Goal: Transaction & Acquisition: Purchase product/service

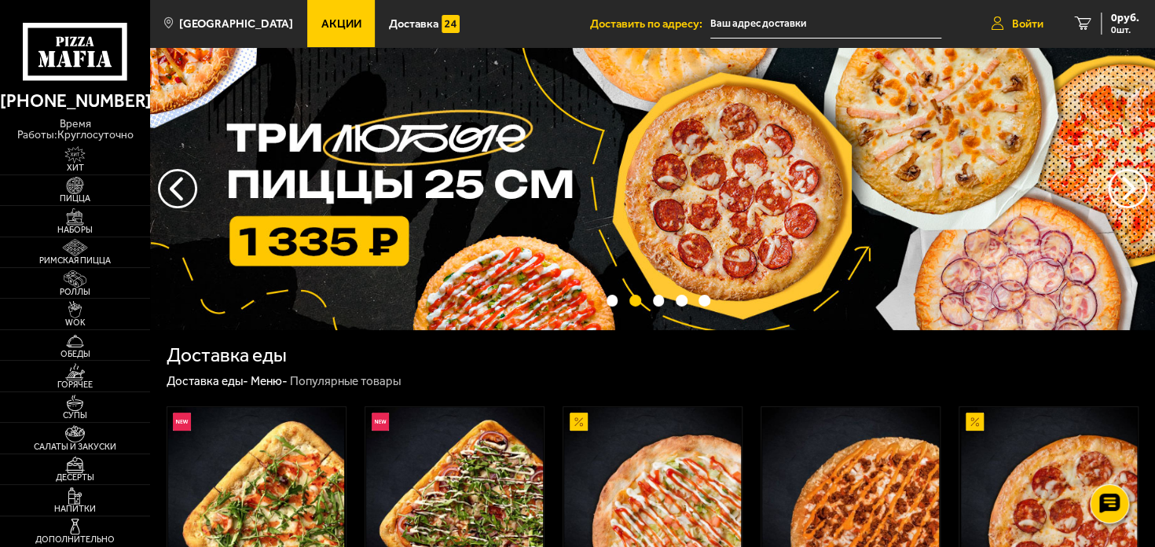
click at [1012, 20] on span "Войти" at bounding box center [1027, 24] width 31 height 12
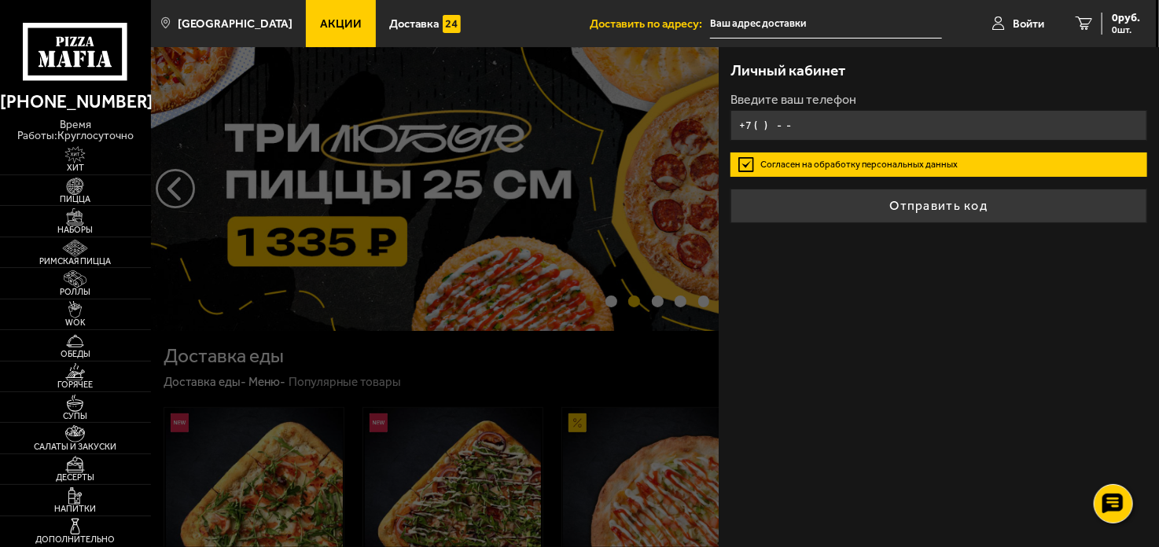
click at [824, 120] on input "+7 ( ) - -" at bounding box center [938, 125] width 416 height 31
click at [824, 127] on input "+7 ( ) - -" at bounding box center [938, 125] width 416 height 31
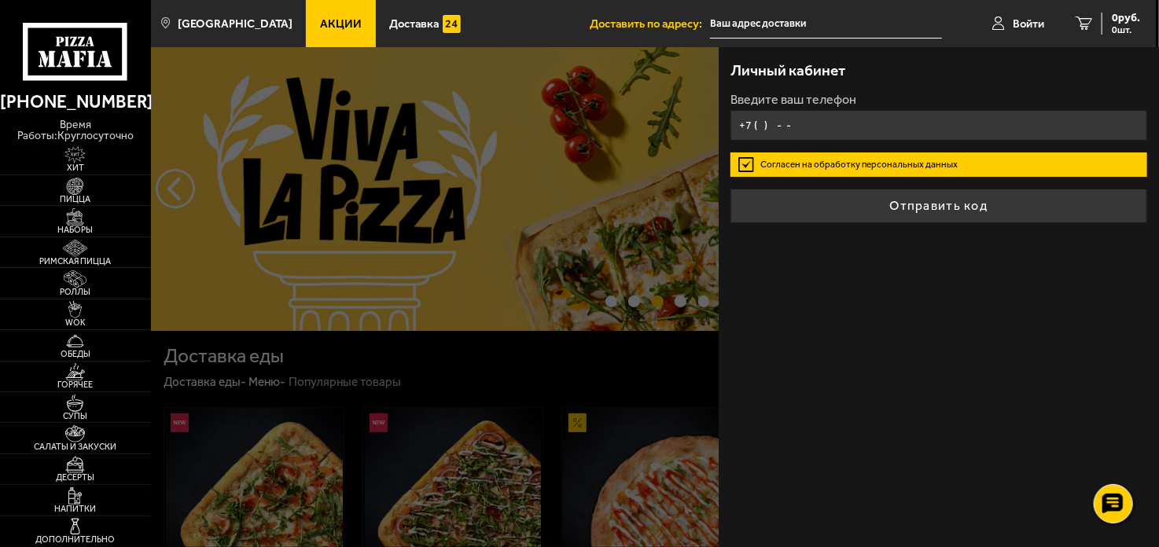
click at [816, 125] on input "+7 ( ) - -" at bounding box center [938, 125] width 416 height 31
type input "+7 (911) 740-11-26"
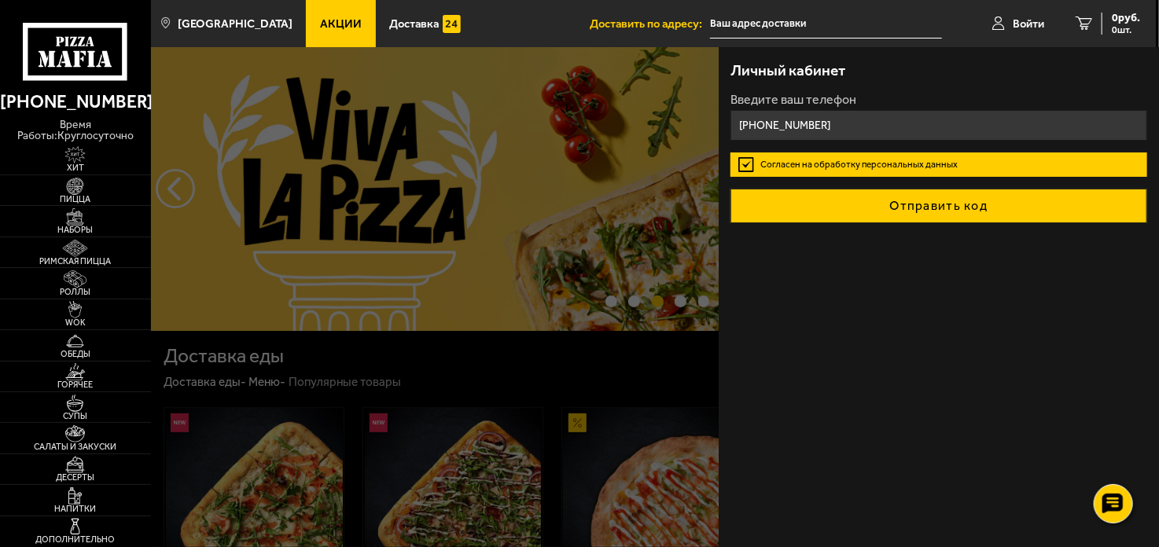
click at [915, 200] on button "Отправить код" at bounding box center [938, 206] width 416 height 35
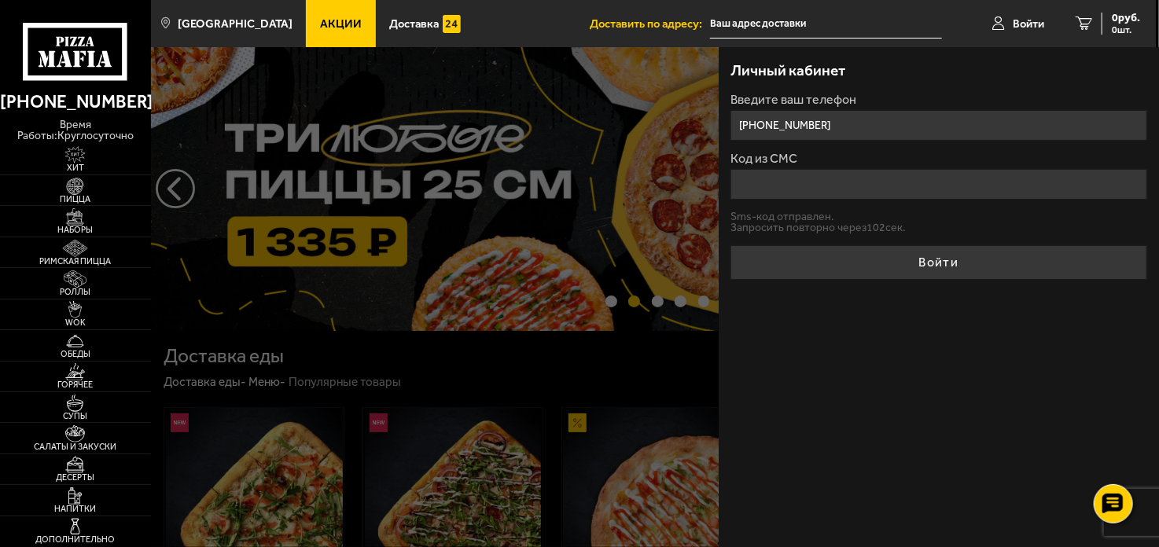
click at [824, 188] on input "Код из СМС" at bounding box center [938, 184] width 416 height 31
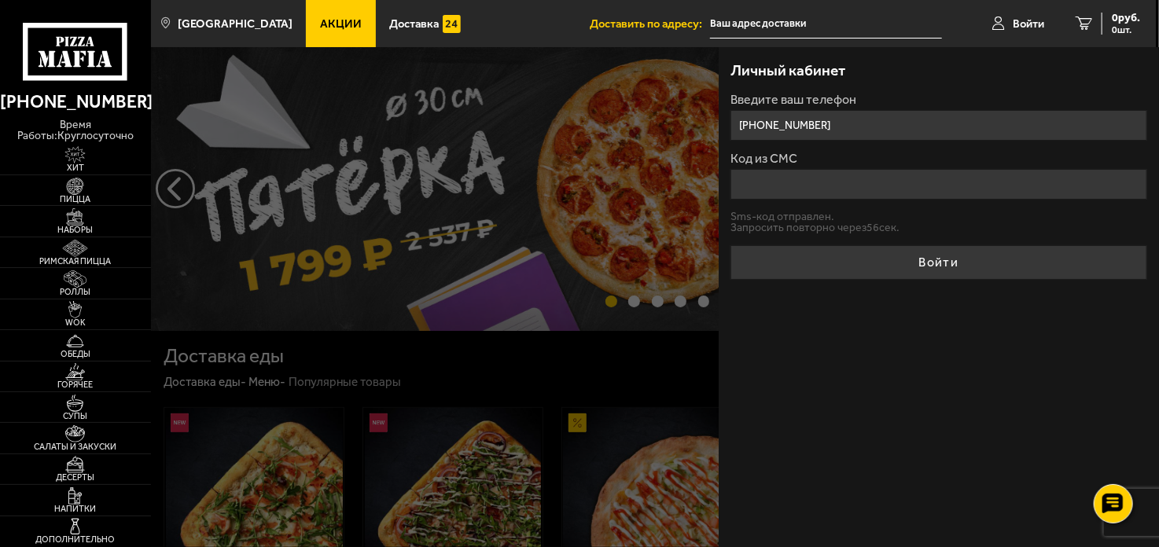
click at [854, 137] on input "+7 (911) 740-11-26" at bounding box center [938, 125] width 416 height 31
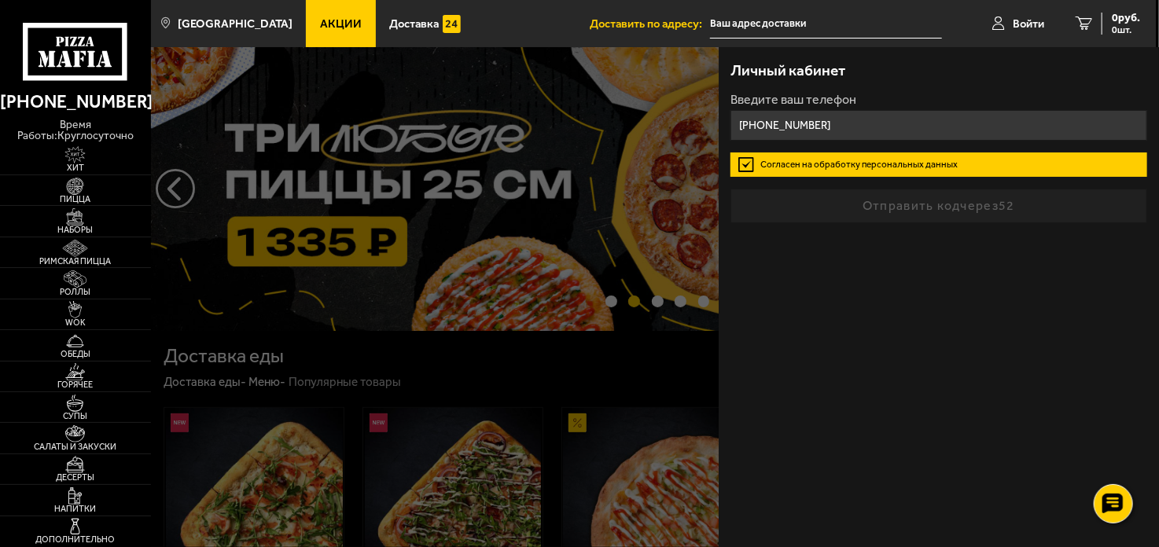
type input "+7 (911) 740-11-26"
click at [869, 253] on div "Личный кабинет Введите ваш телефон +7 (911) 740-11-26 Согласен на обработку пер…" at bounding box center [938, 297] width 440 height 500
click at [845, 163] on label "Согласен на обработку персональных данных" at bounding box center [938, 164] width 416 height 24
click at [0, 0] on input "Согласен на обработку персональных данных" at bounding box center [0, 0] width 0 height 0
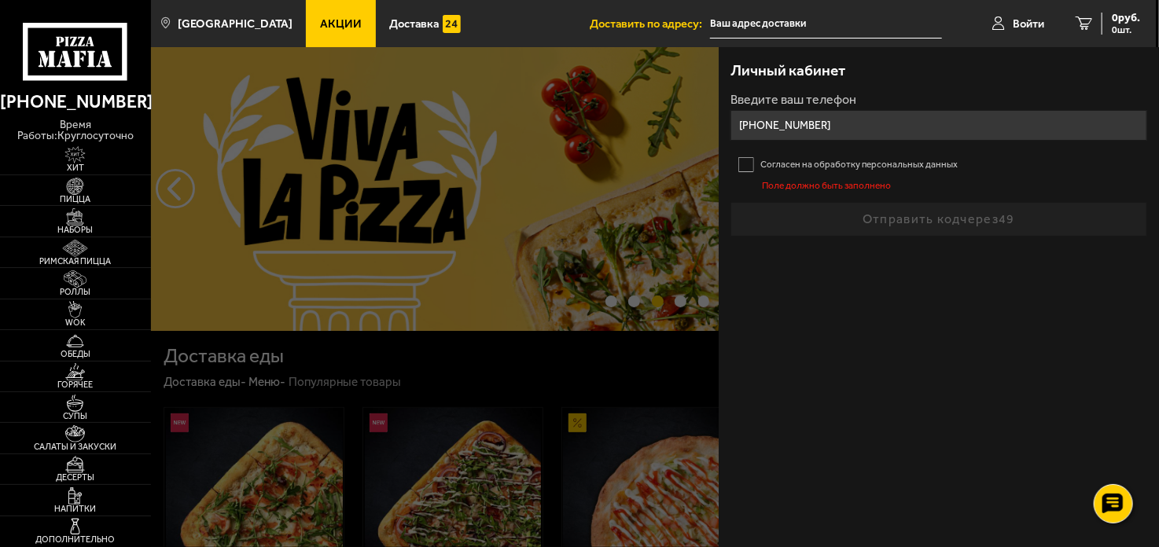
drag, startPoint x: 750, startPoint y: 160, endPoint x: 759, endPoint y: 162, distance: 9.0
click at [750, 160] on label "Согласен на обработку персональных данных" at bounding box center [938, 164] width 416 height 24
click at [0, 0] on input "Согласен на обработку персональных данных" at bounding box center [0, 0] width 0 height 0
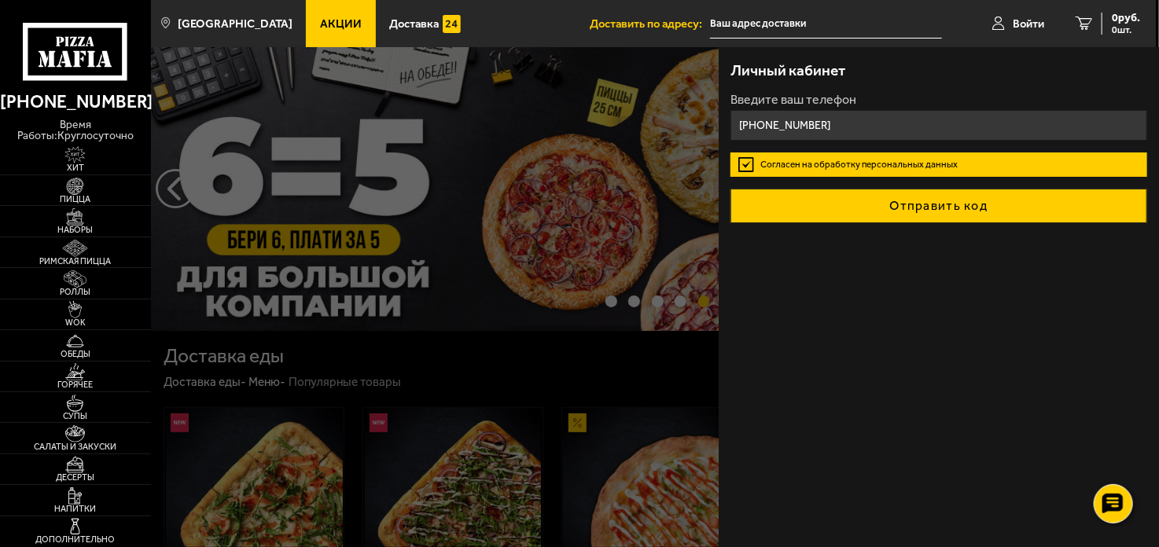
click at [976, 213] on button "Отправить код" at bounding box center [938, 206] width 416 height 35
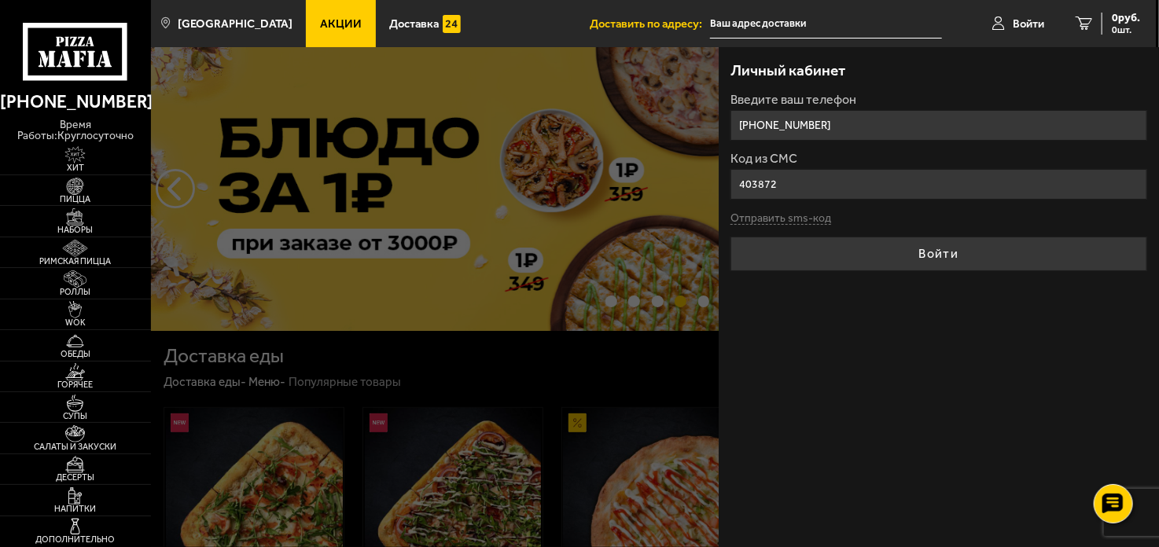
type input "403872"
click at [730, 237] on button "Войти" at bounding box center [938, 254] width 416 height 35
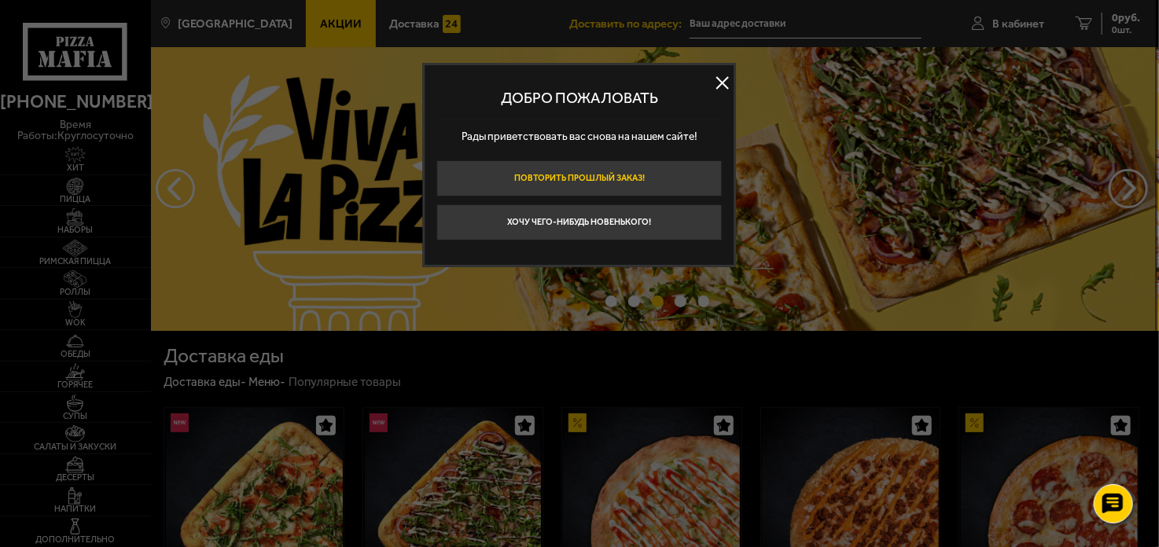
click at [613, 172] on button "Повторить прошлый заказ!" at bounding box center [579, 178] width 285 height 36
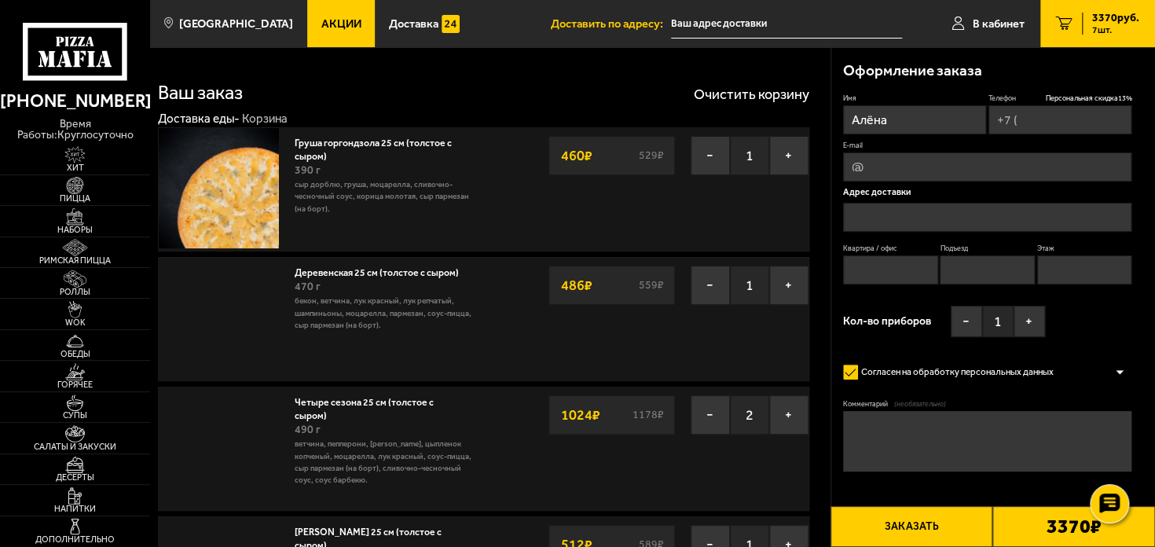
type input "+7 (911) 740-11-26"
type input "Санкт-Петербург, Прибрежная улица, 9"
type input "123"
type input "3"
type input "9"
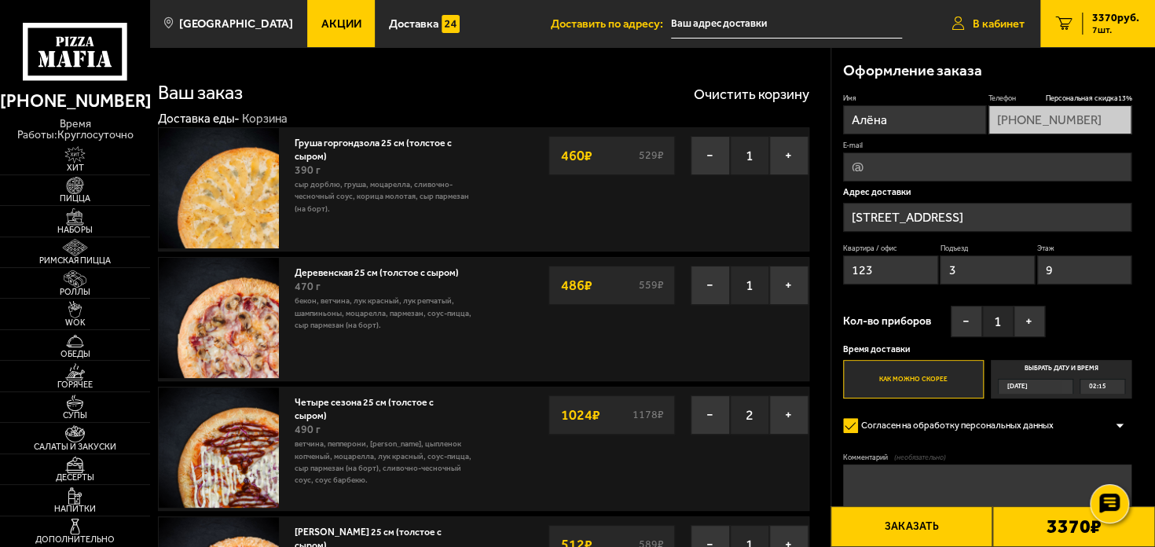
click at [991, 20] on span "В кабинет" at bounding box center [999, 24] width 52 height 12
type input "Санкт-Петербург, Прибрежная улица, 9"
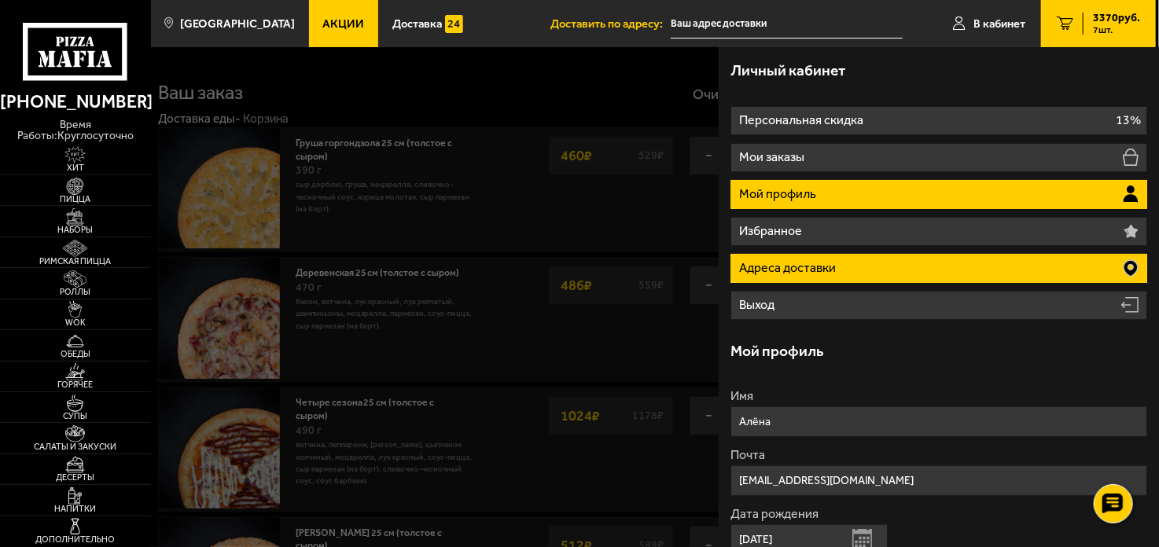
click at [807, 266] on p "Адреса доставки" at bounding box center [789, 268] width 100 height 13
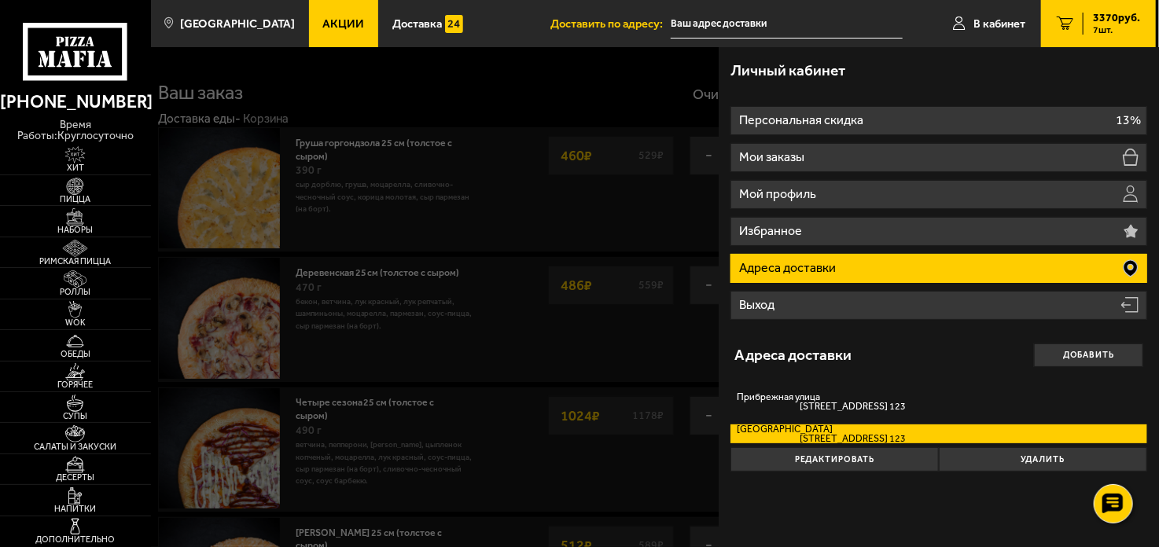
click at [986, 460] on button "Удалить" at bounding box center [1043, 459] width 208 height 24
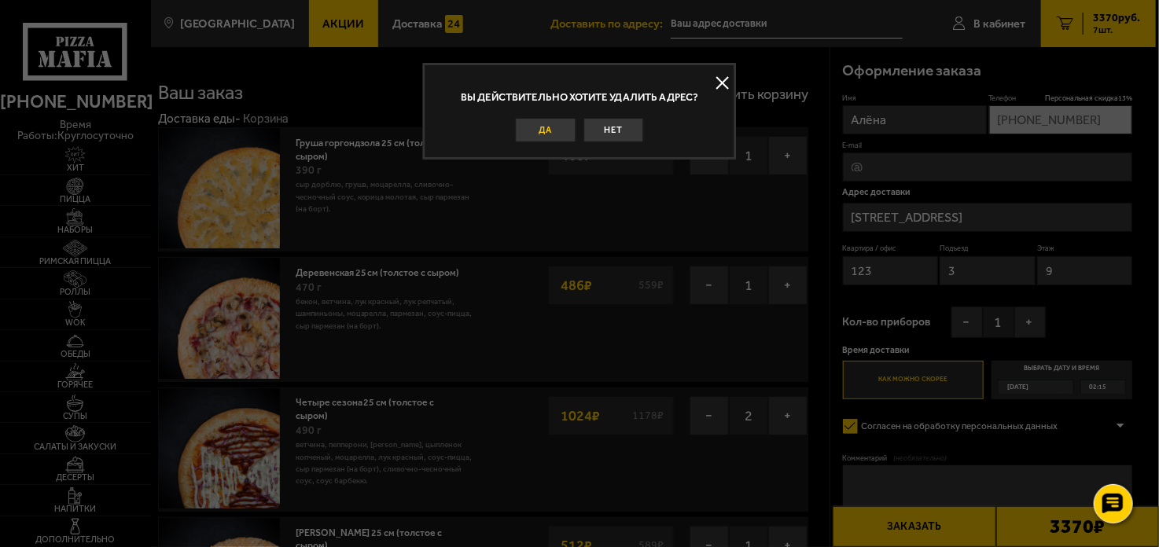
click at [560, 129] on button "Да" at bounding box center [545, 130] width 61 height 24
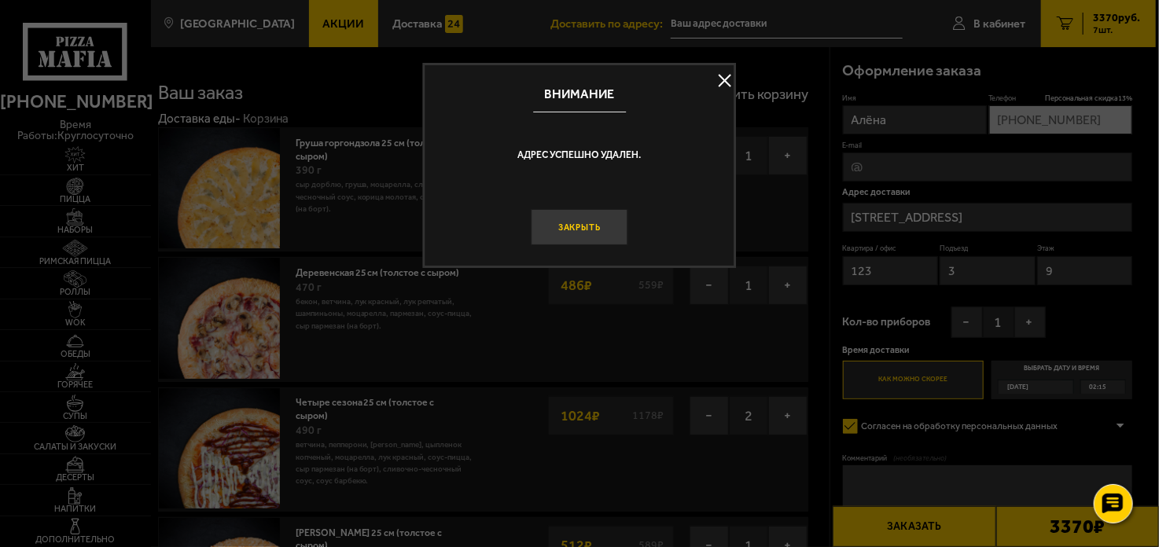
click at [591, 227] on button "Закрыть" at bounding box center [579, 227] width 97 height 36
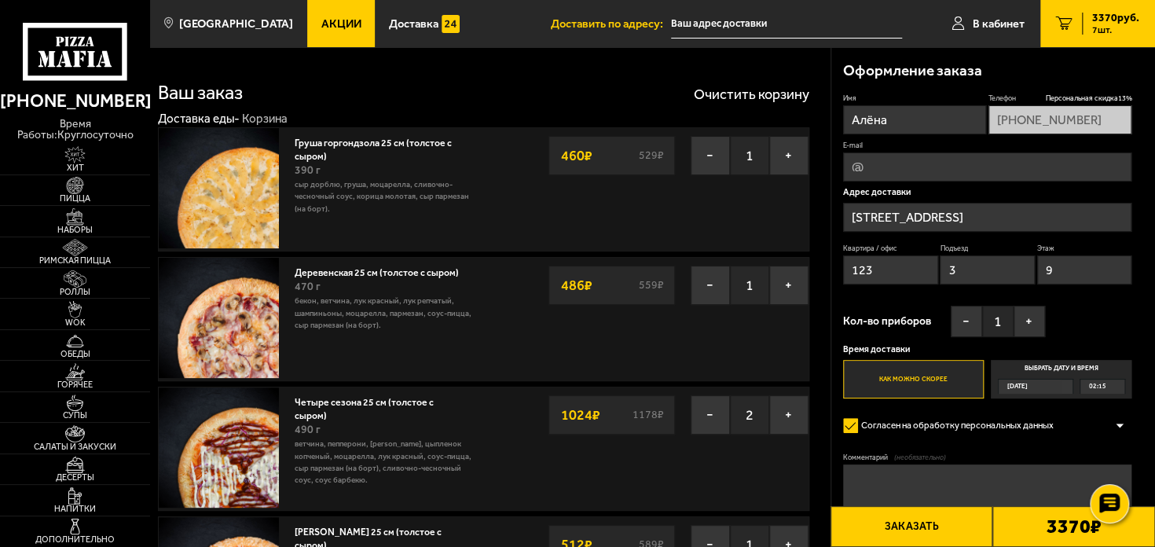
click at [1004, 219] on input "Санкт-Петербург, Прибрежная улица, 9" at bounding box center [987, 217] width 289 height 29
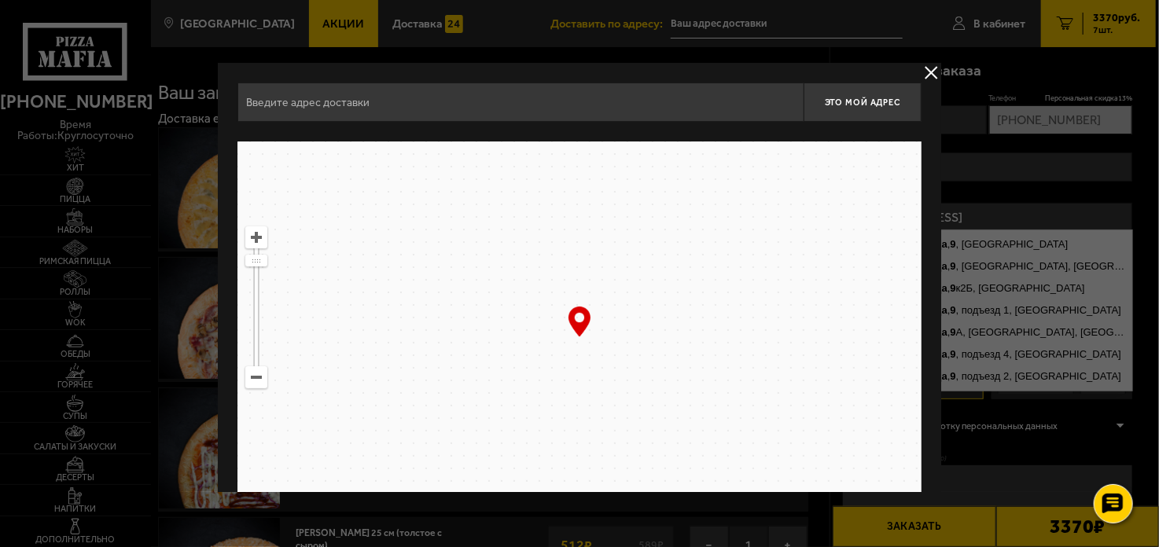
type input "[STREET_ADDRESS]"
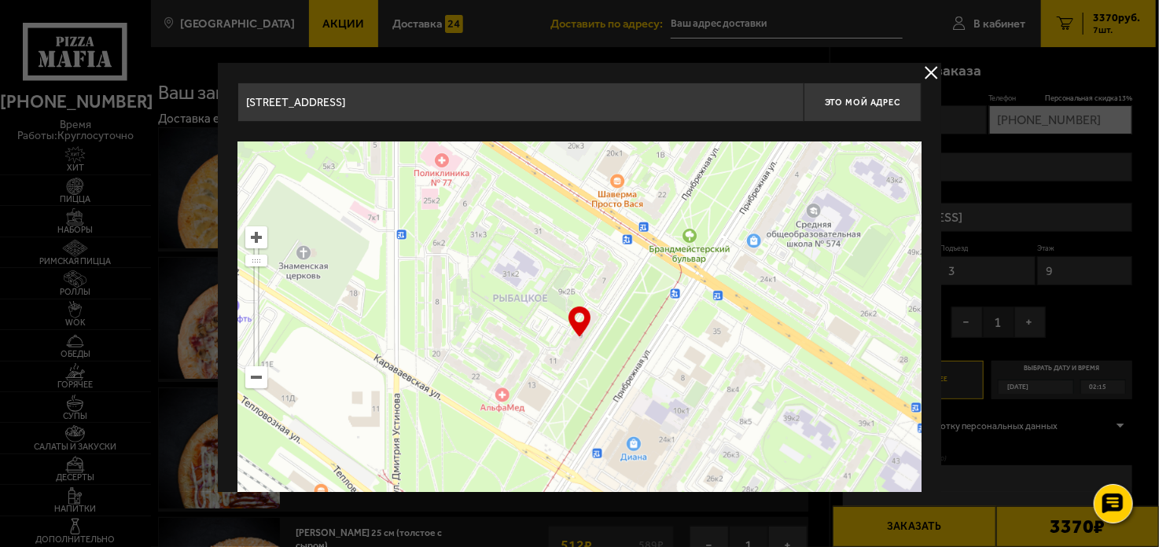
click at [512, 101] on input "[STREET_ADDRESS]" at bounding box center [520, 102] width 566 height 39
drag, startPoint x: 489, startPoint y: 101, endPoint x: 114, endPoint y: 101, distance: 374.9
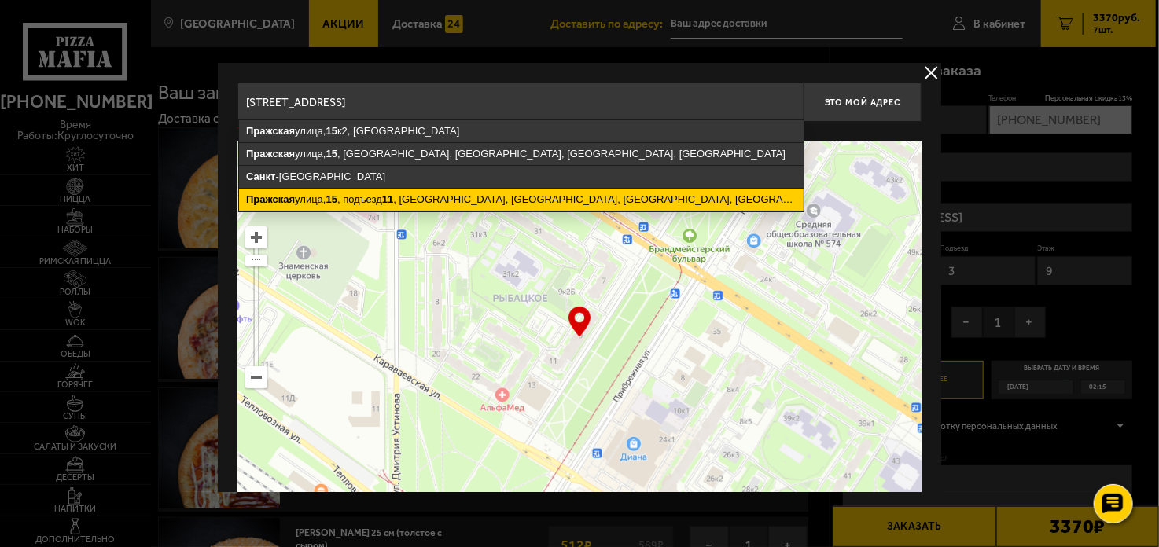
click at [476, 197] on ymaps "Пражская улица, 15 , подъезд 11 , Кудрово, Заневское городское поселение, Всево…" at bounding box center [521, 200] width 564 height 22
type input "Ленинградская область, Всеволожский район, Заневское городское поселение, Кудро…"
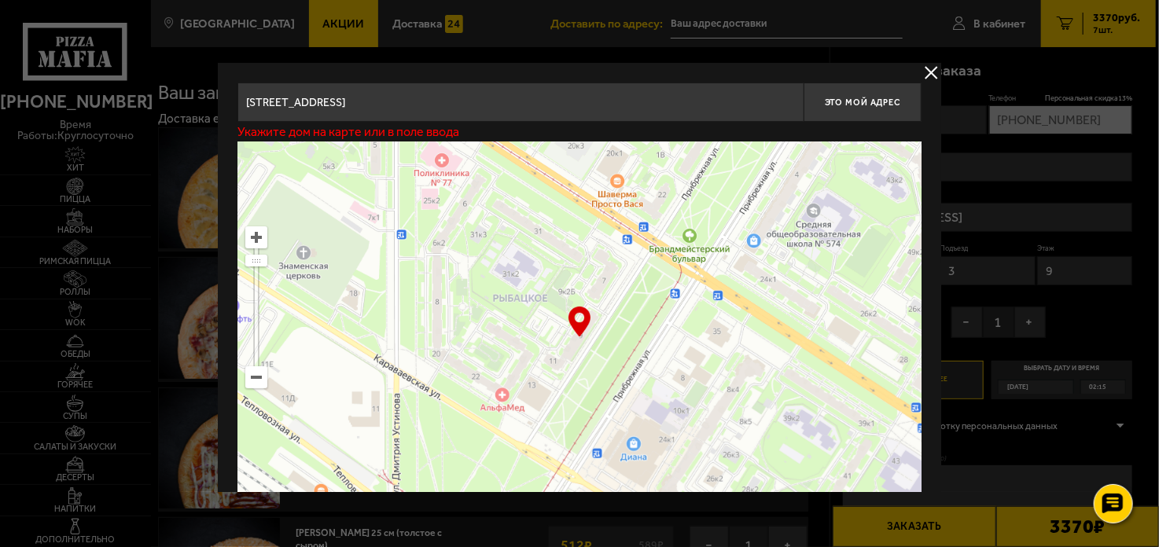
type input "Ленинградская область, Всеволожский район, Заневское городское поселение, Кудро…"
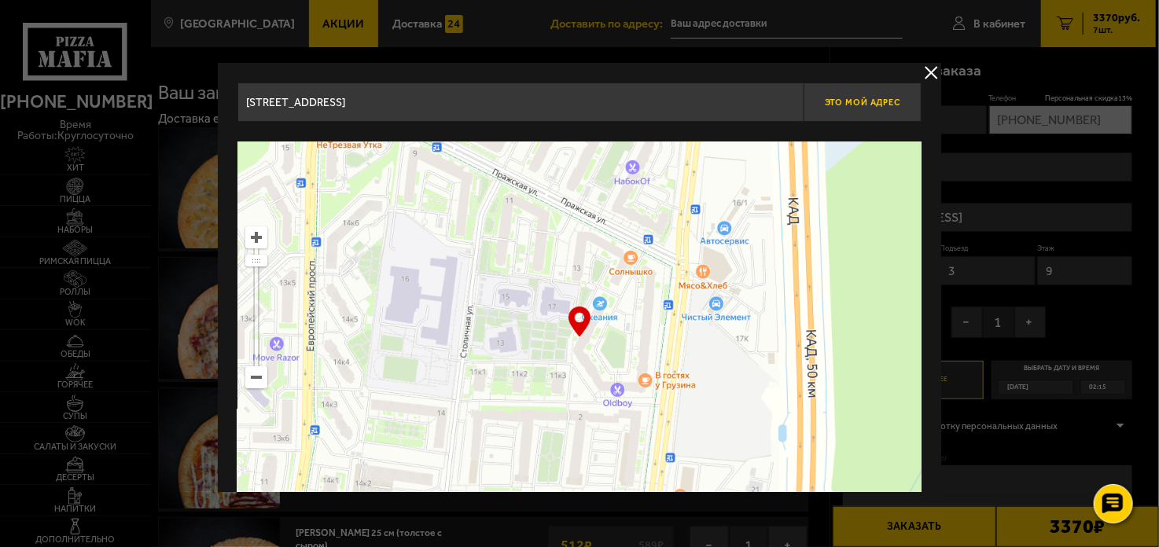
click at [850, 106] on button "Это мой адрес" at bounding box center [862, 102] width 118 height 39
type input "Ленинградская область, Всеволожский район, Заневское городское поселение, Кудро…"
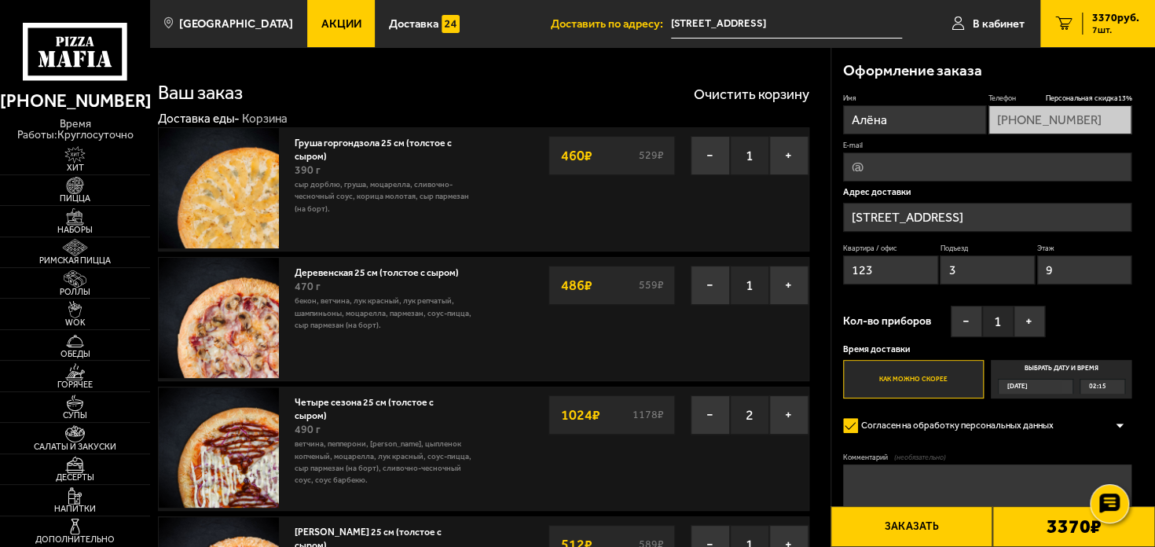
click at [886, 275] on input "123" at bounding box center [890, 269] width 95 height 29
drag, startPoint x: 882, startPoint y: 272, endPoint x: 814, endPoint y: 272, distance: 67.6
type input "1797"
click at [971, 273] on input "3" at bounding box center [987, 269] width 95 height 29
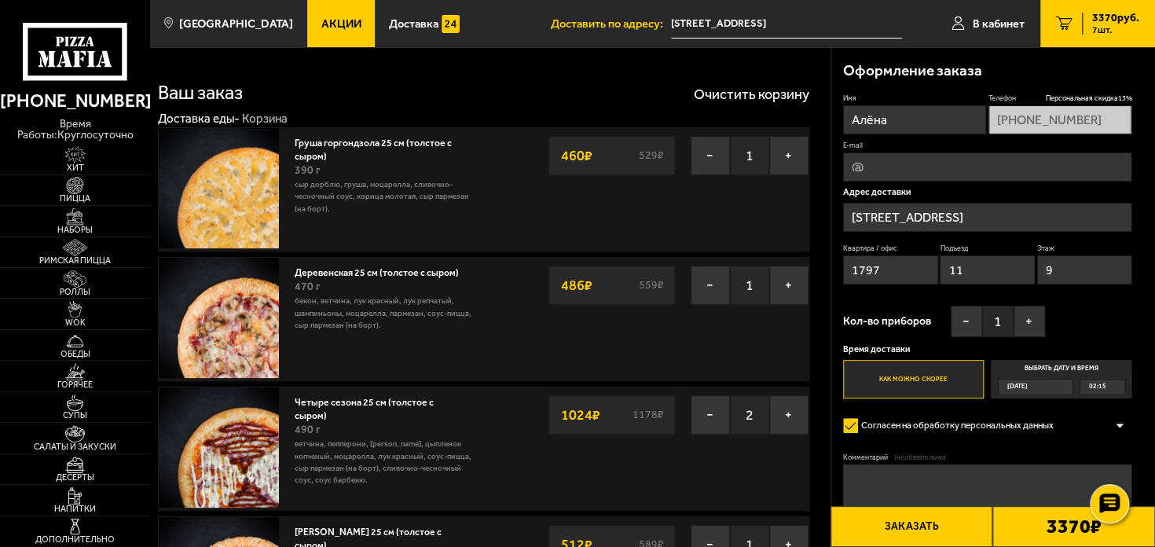
type input "11"
click at [1090, 279] on input "9" at bounding box center [1085, 269] width 95 height 29
type input "17"
click at [1023, 317] on button "+" at bounding box center [1029, 321] width 31 height 31
click at [1023, 318] on button "+" at bounding box center [1029, 321] width 31 height 31
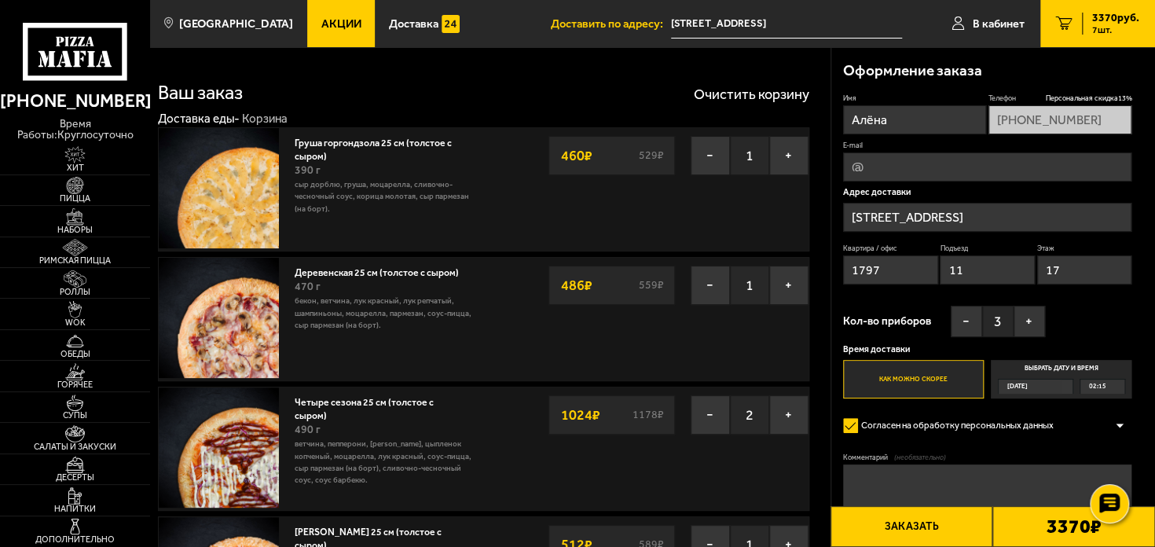
click at [1056, 323] on div "Имя Алёна Телефон Персональная скидка 13 % +7 (911) 740-11-26 E-mail Адрес дост…" at bounding box center [987, 246] width 289 height 305
click at [922, 381] on label "Как можно скорее" at bounding box center [913, 379] width 141 height 39
click at [0, 0] on input "Как можно скорее" at bounding box center [0, 0] width 0 height 0
click at [75, 156] on img at bounding box center [75, 154] width 46 height 17
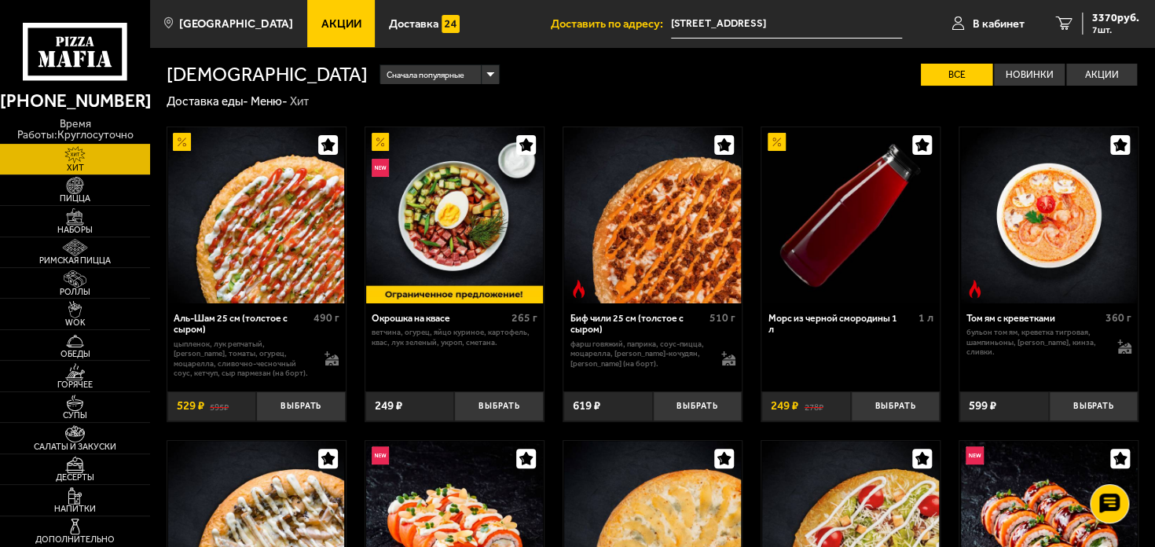
click at [344, 24] on link "Акции" at bounding box center [341, 23] width 68 height 47
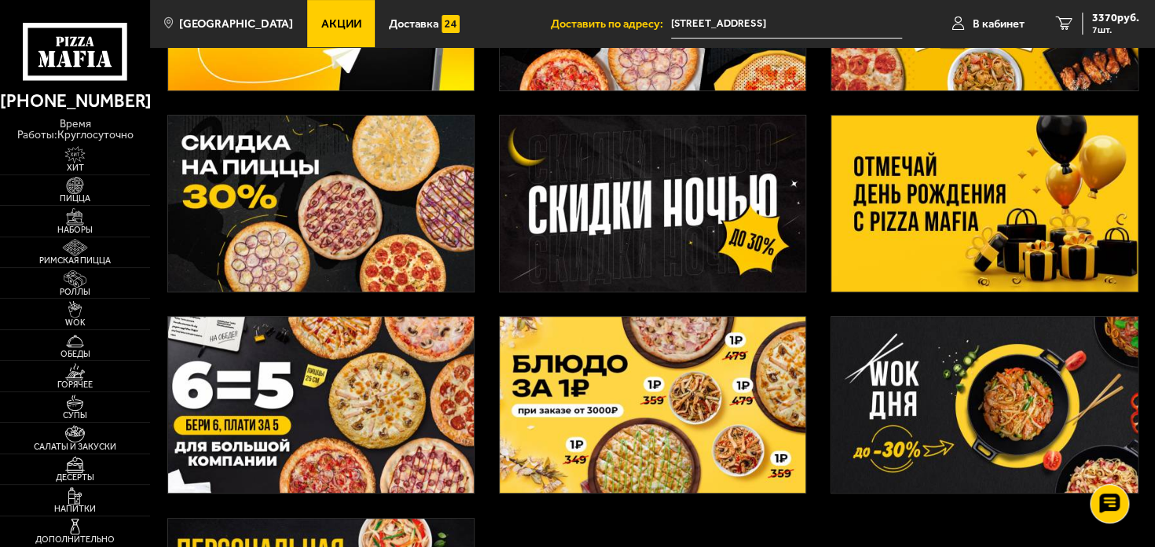
scroll to position [236, 0]
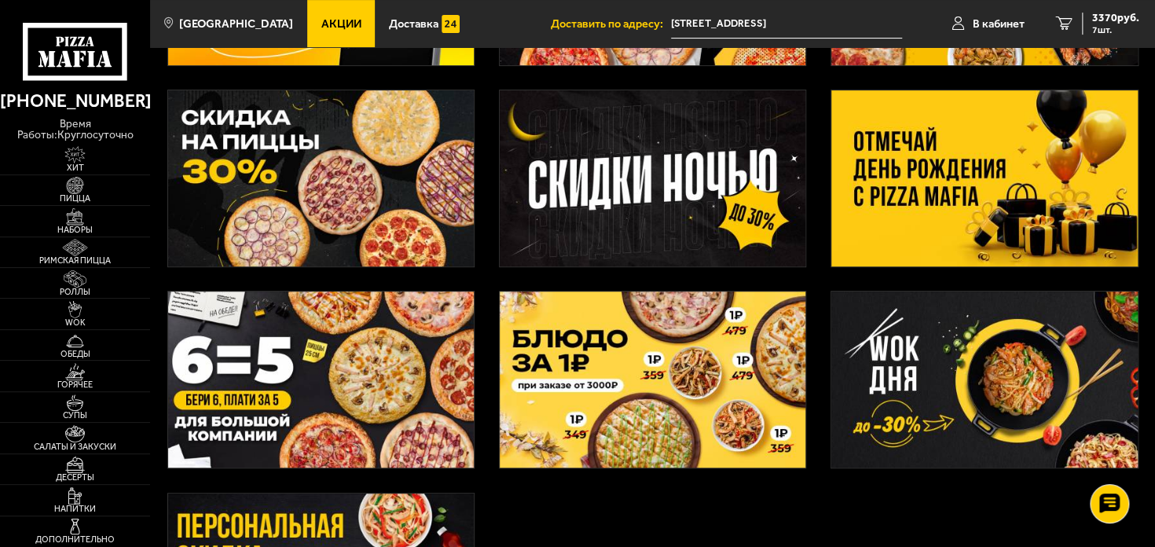
click at [1005, 182] on img at bounding box center [985, 178] width 307 height 176
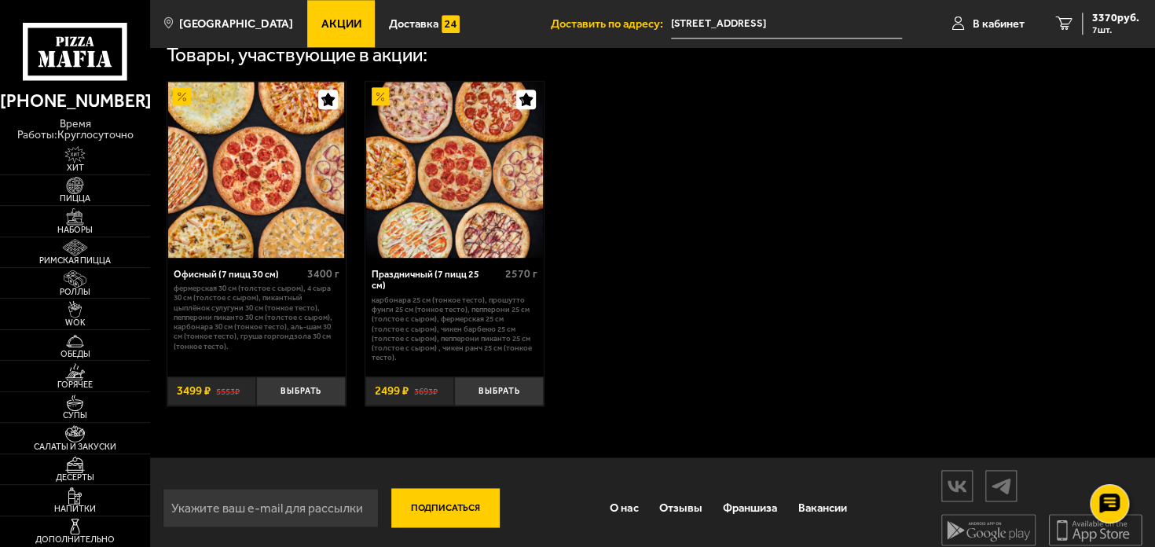
scroll to position [408, 0]
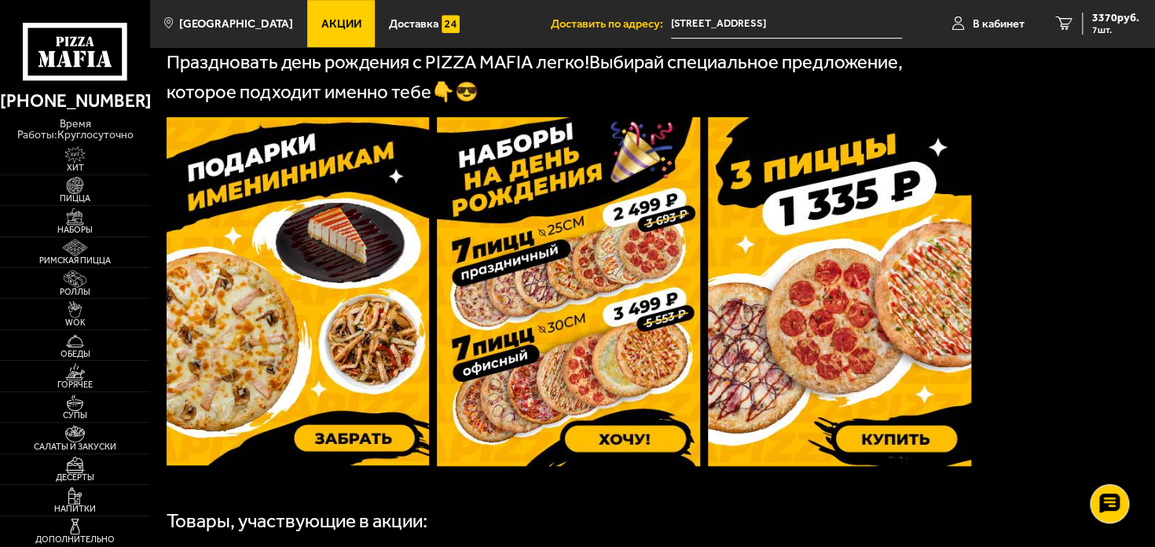
click at [321, 20] on span "Акции" at bounding box center [341, 24] width 40 height 12
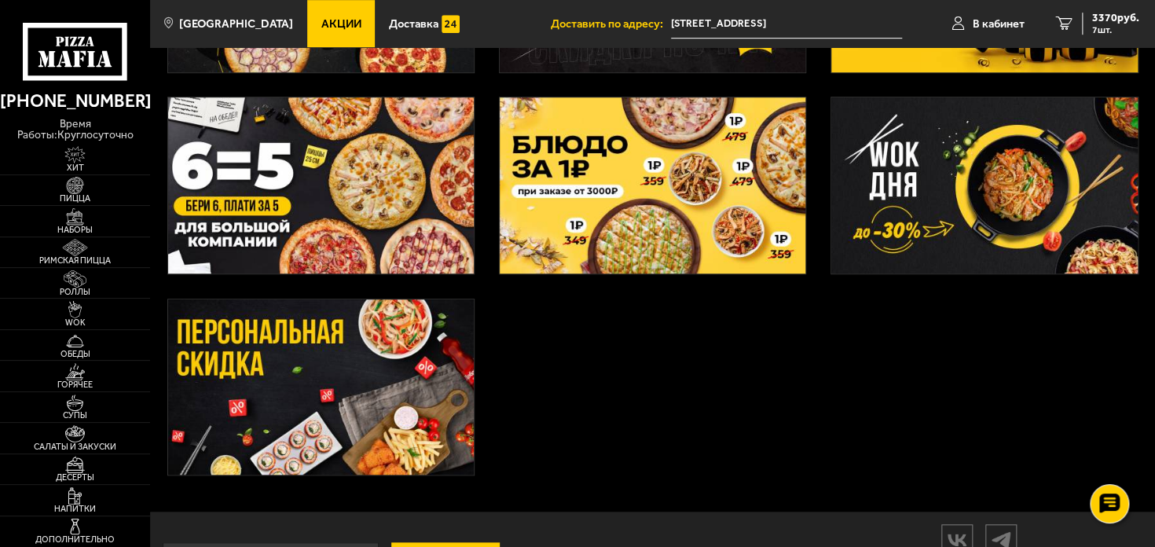
scroll to position [25, 0]
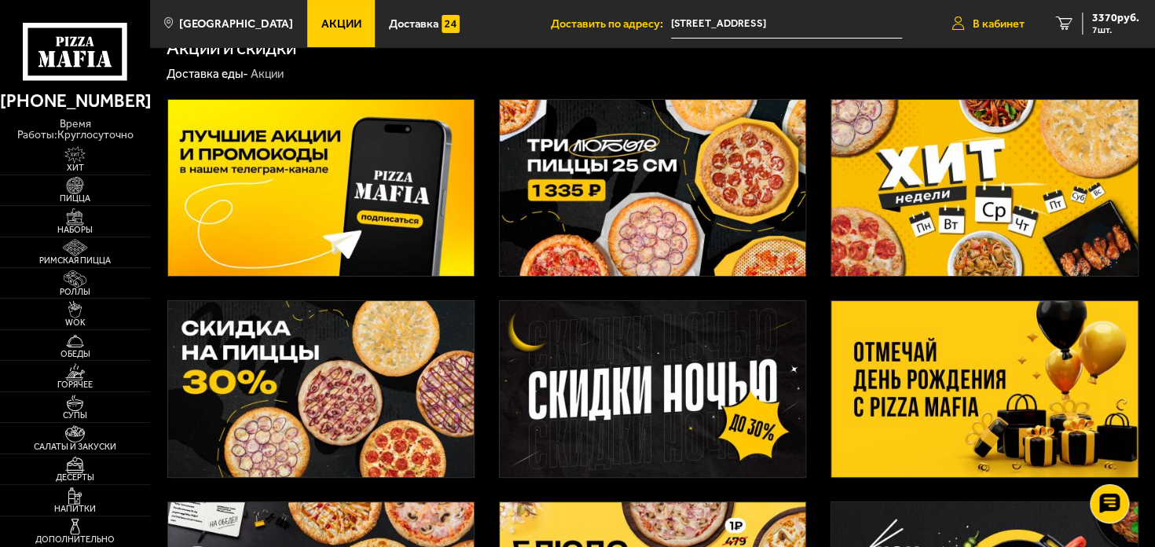
click at [992, 25] on span "В кабинет" at bounding box center [999, 24] width 52 height 12
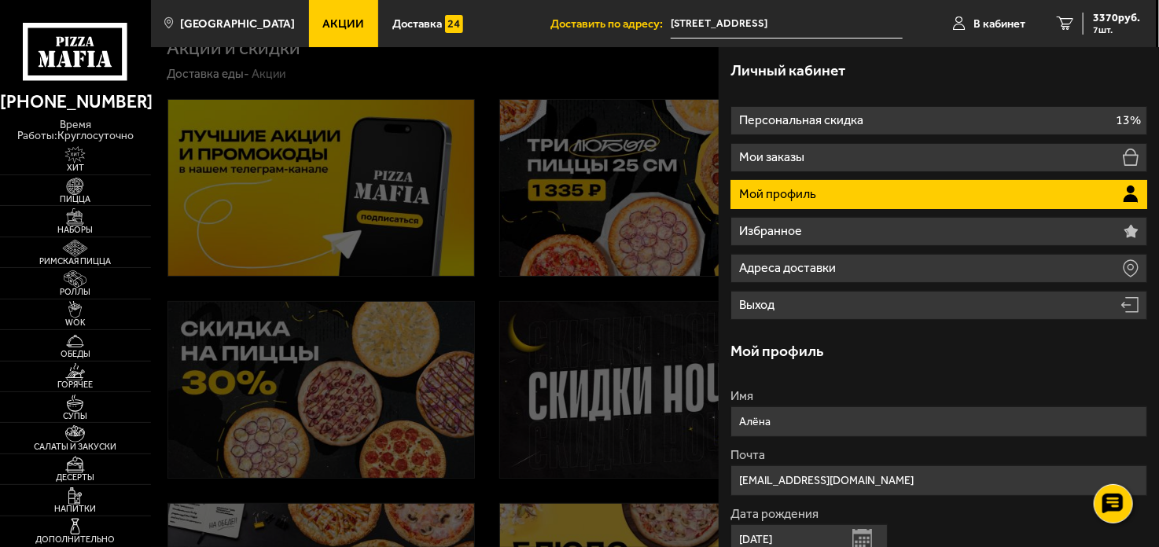
click at [535, 252] on div at bounding box center [730, 320] width 1159 height 547
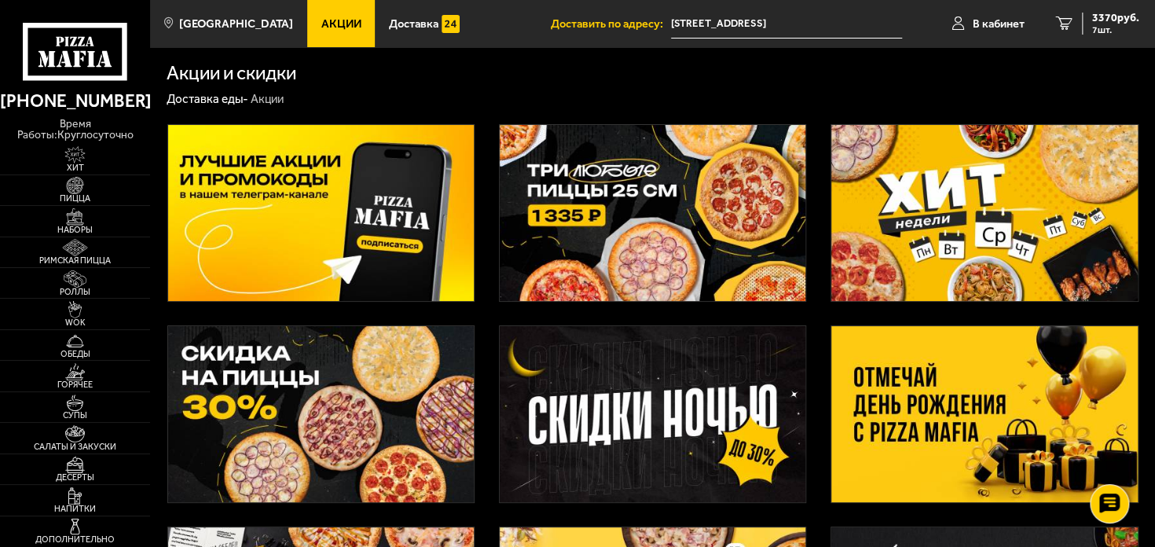
scroll to position [0, 0]
click at [630, 178] on img at bounding box center [653, 213] width 307 height 176
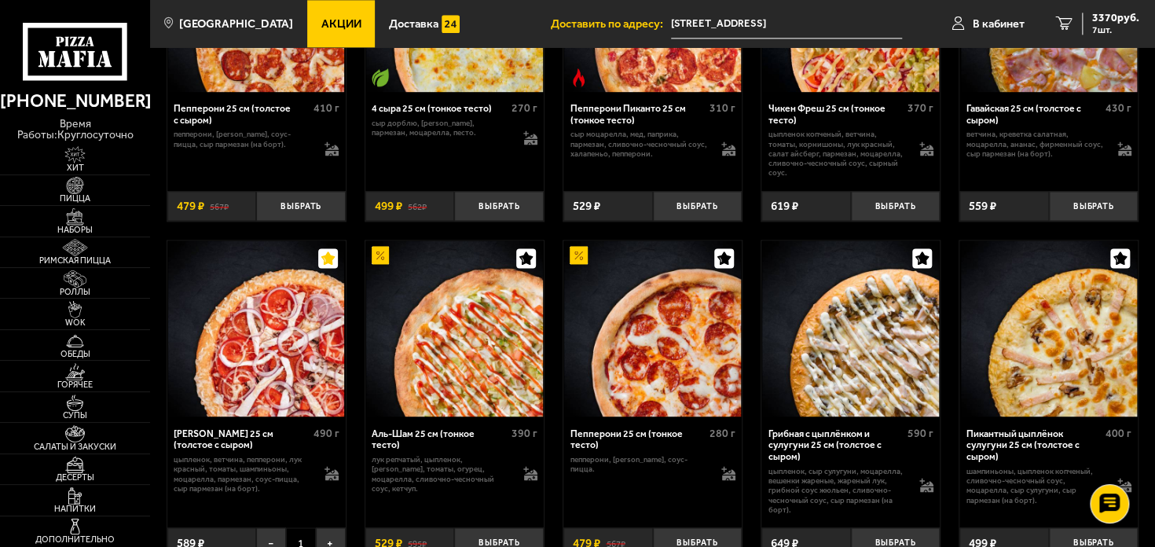
scroll to position [1100, 0]
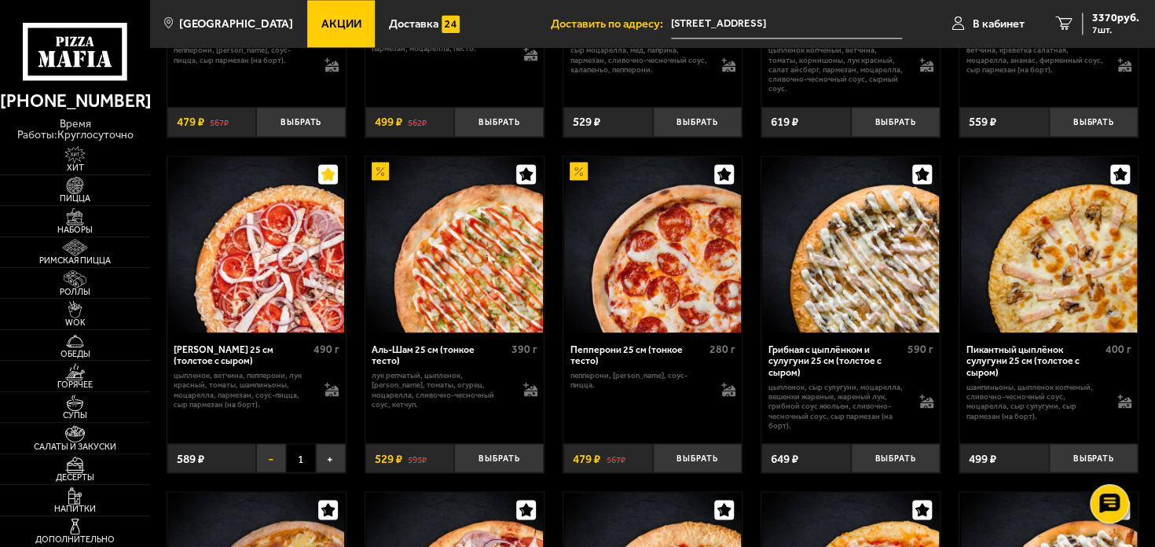
click at [274, 464] on button "−" at bounding box center [271, 458] width 30 height 30
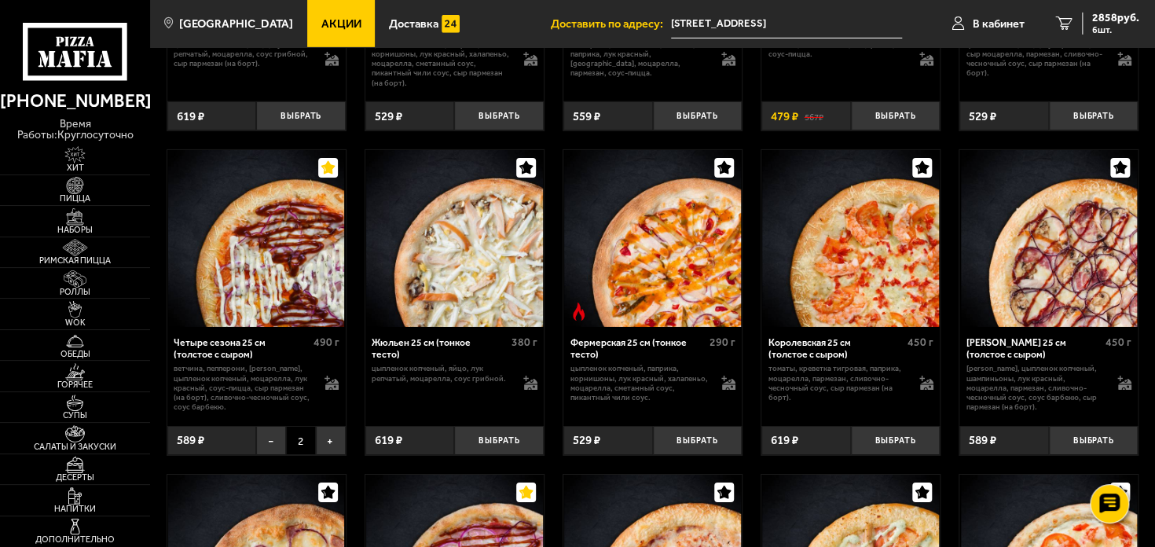
scroll to position [2515, 0]
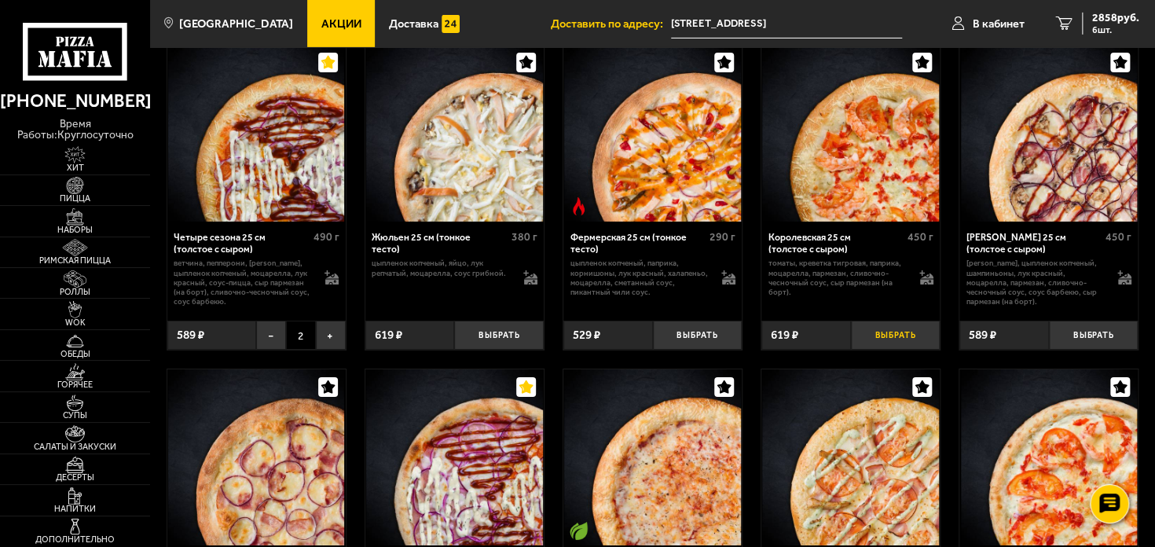
click at [884, 347] on button "Выбрать" at bounding box center [896, 336] width 90 height 30
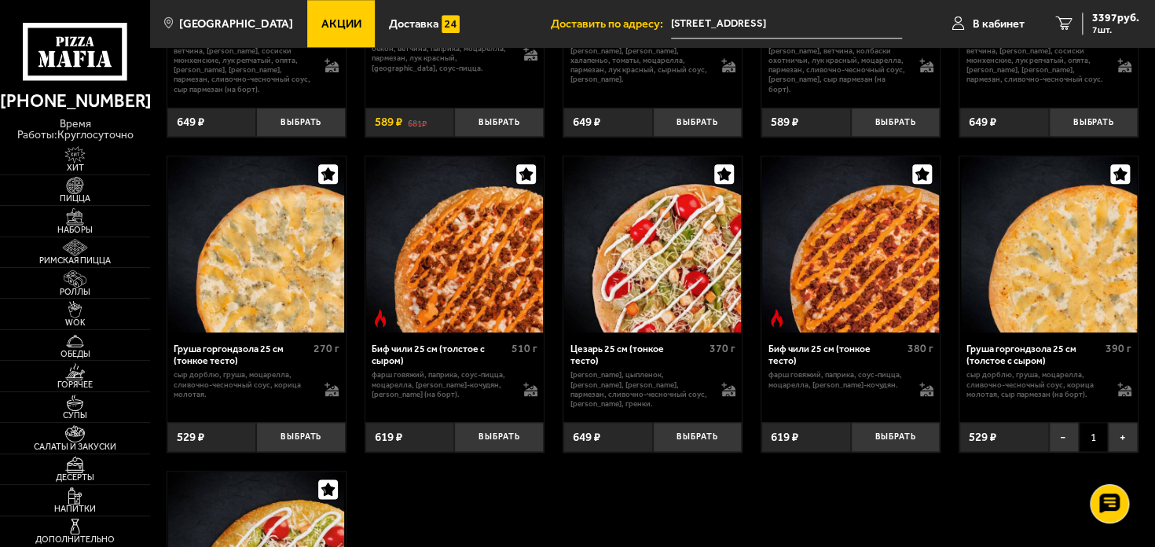
scroll to position [3694, 0]
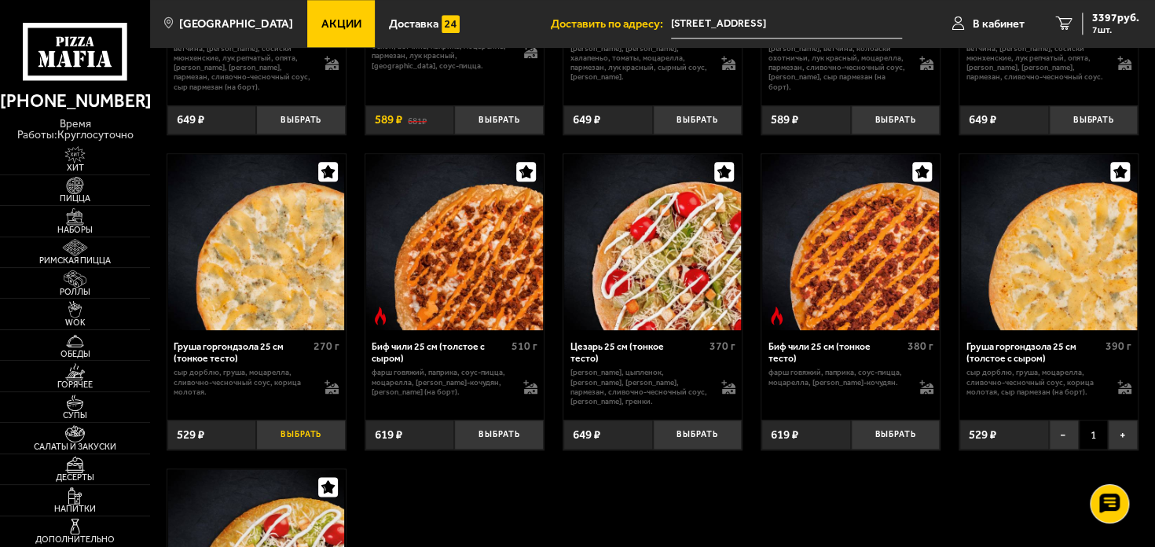
click at [292, 427] on button "Выбрать" at bounding box center [301, 435] width 90 height 30
click at [1073, 422] on button "−" at bounding box center [1064, 435] width 30 height 30
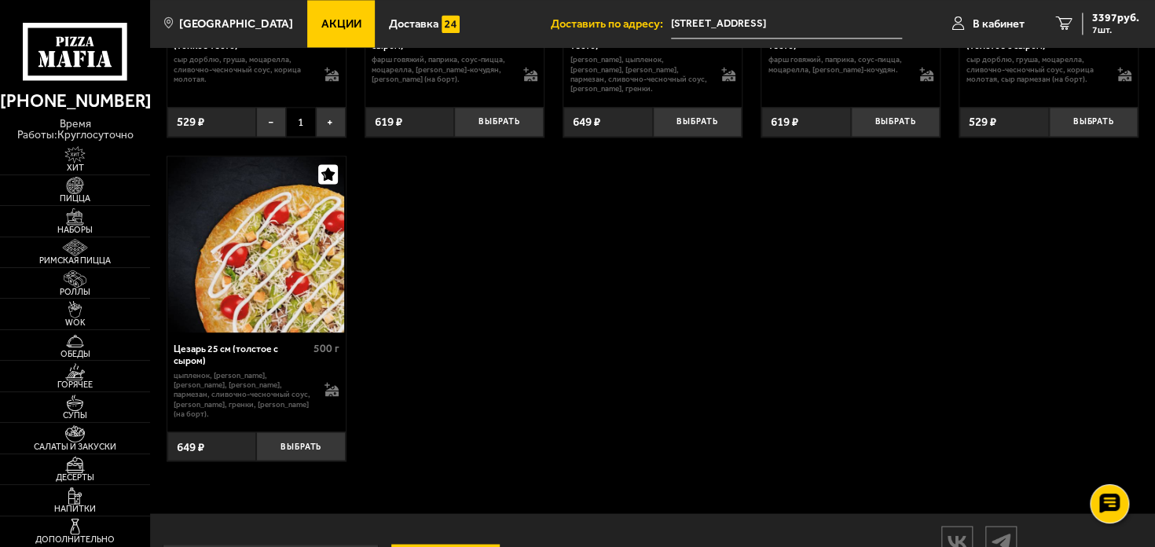
scroll to position [4009, 0]
click at [306, 439] on button "Выбрать" at bounding box center [301, 445] width 90 height 30
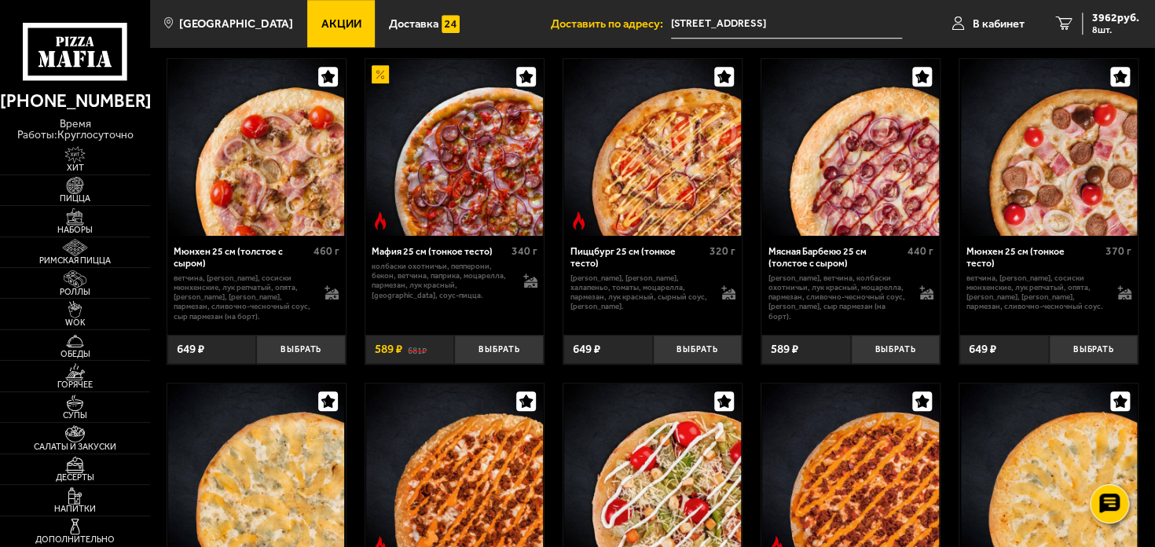
scroll to position [3459, 0]
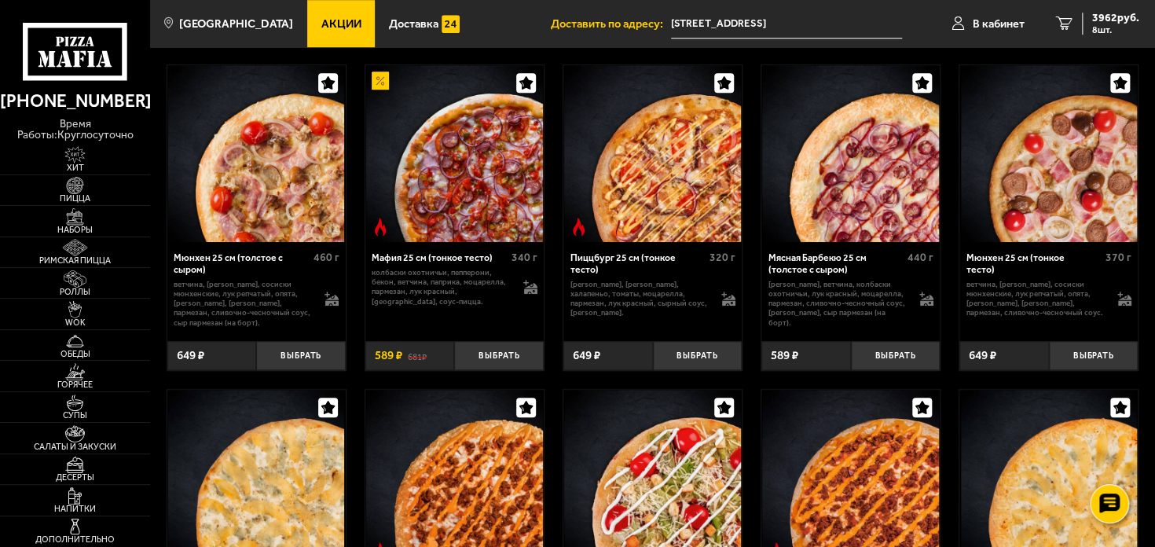
click at [1080, 189] on img at bounding box center [1049, 153] width 176 height 176
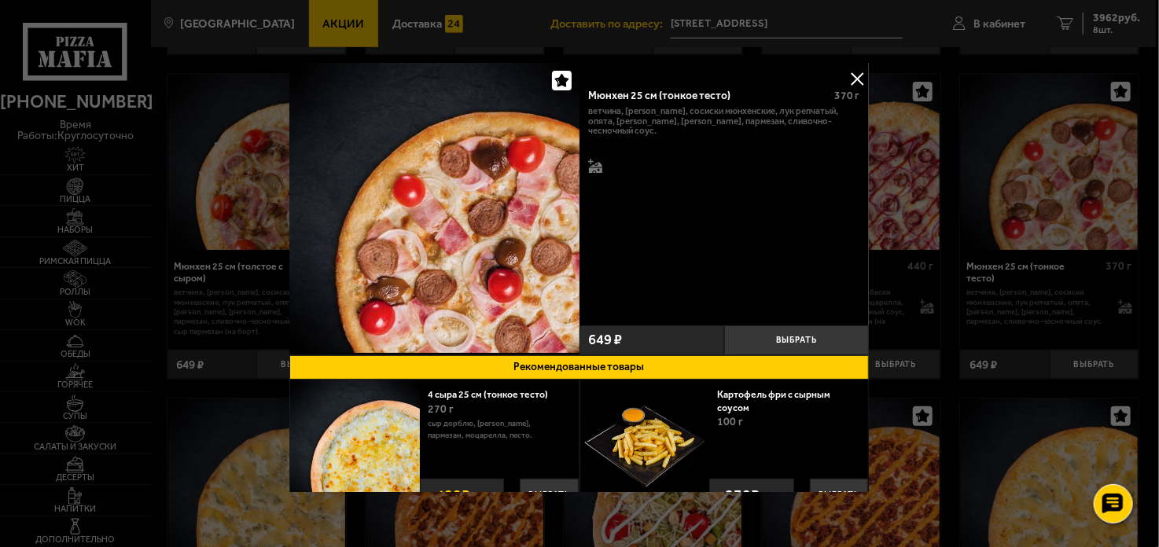
click at [1046, 193] on div at bounding box center [579, 273] width 1159 height 547
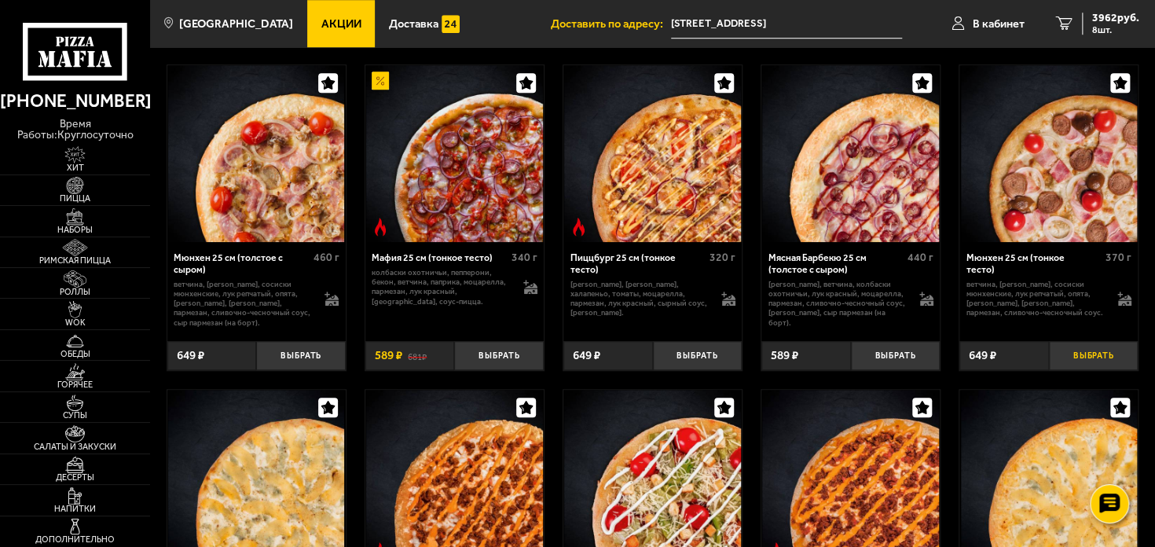
click at [1081, 355] on button "Выбрать" at bounding box center [1094, 356] width 90 height 30
click at [1107, 20] on span "4527 руб." at bounding box center [1116, 18] width 47 height 11
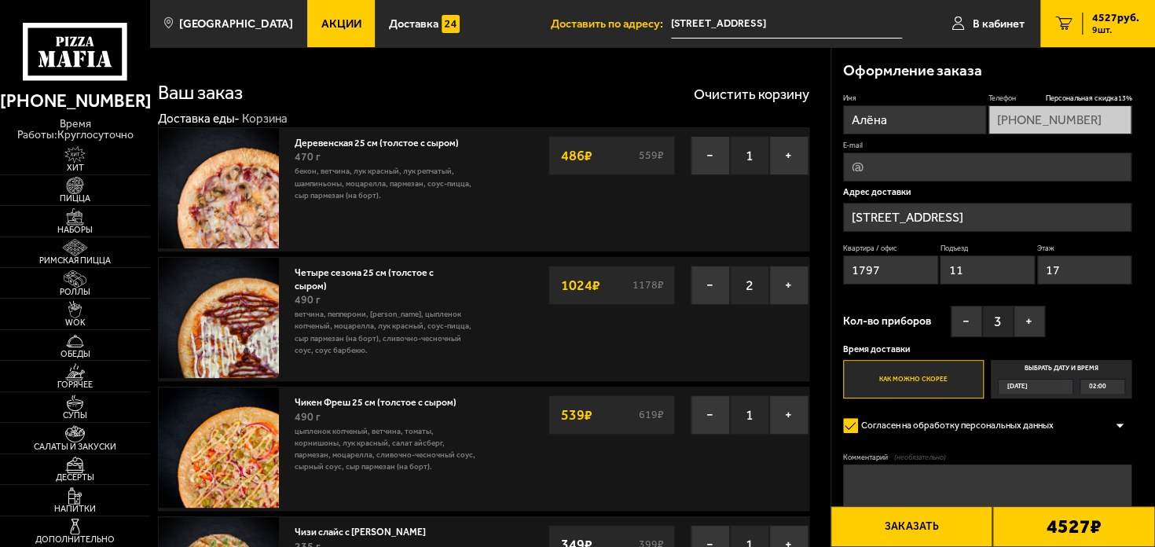
type input "Ленинградская область, Всеволожский район, Заневское городское поселение, Кудро…"
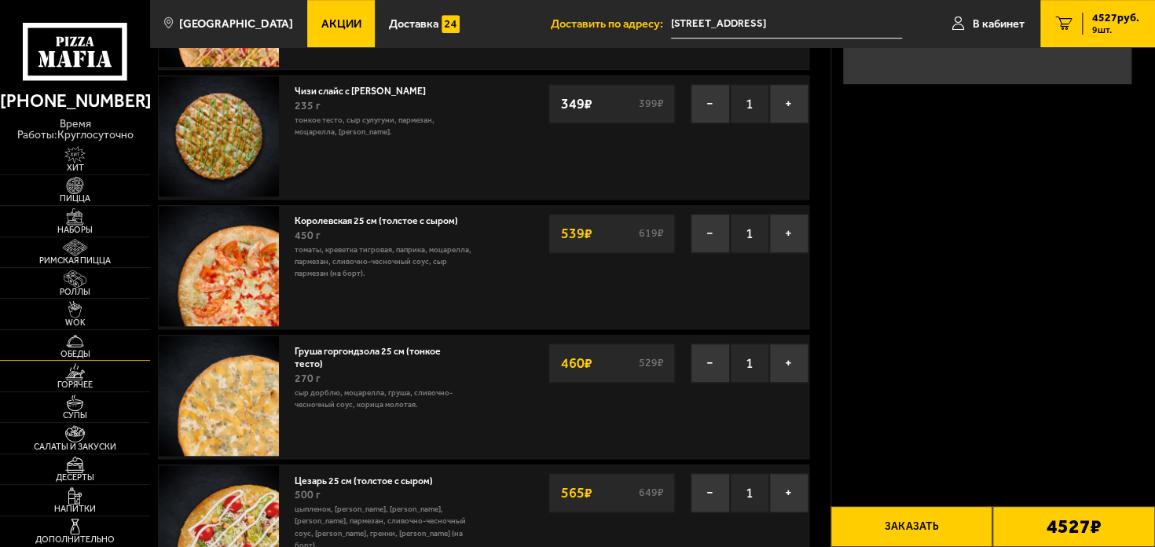
scroll to position [472, 0]
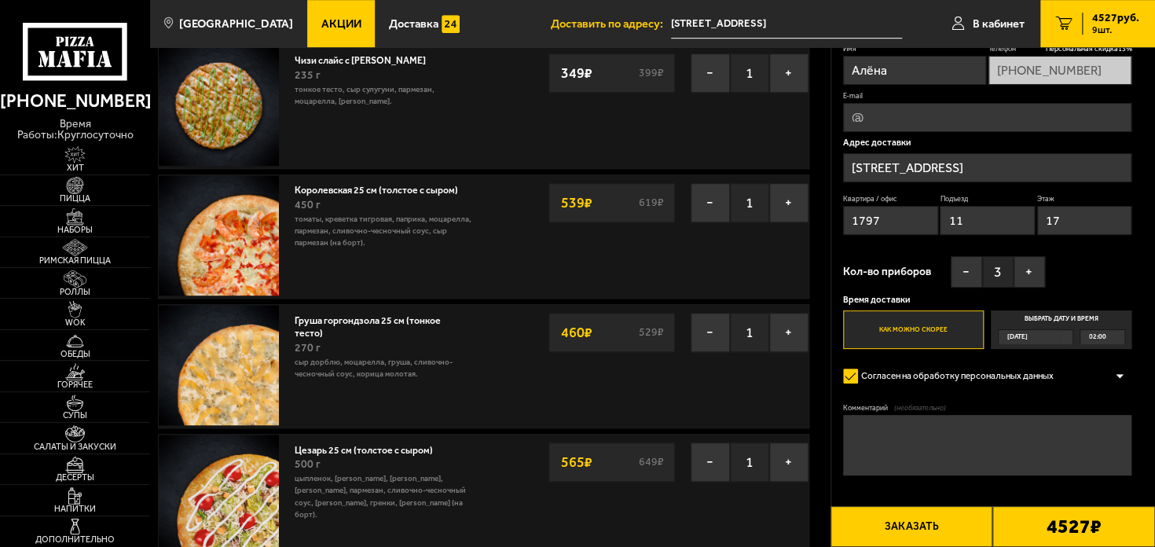
click at [762, 20] on input "Ленинградская область, Всеволожский район, Заневское городское поселение, Кудро…" at bounding box center [786, 23] width 231 height 29
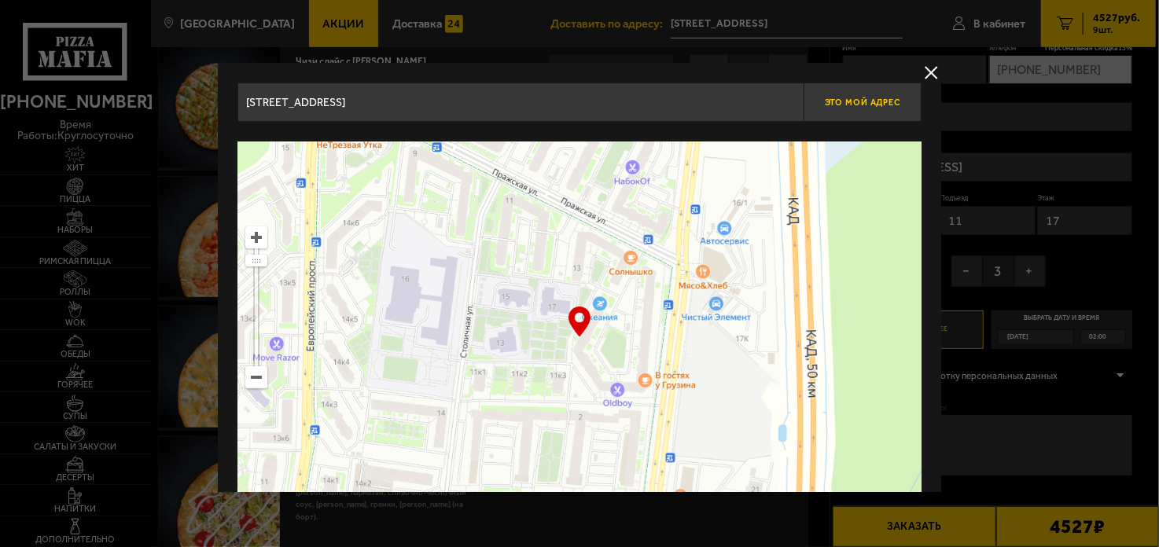
click at [852, 102] on span "Это мой адрес" at bounding box center [862, 102] width 75 height 10
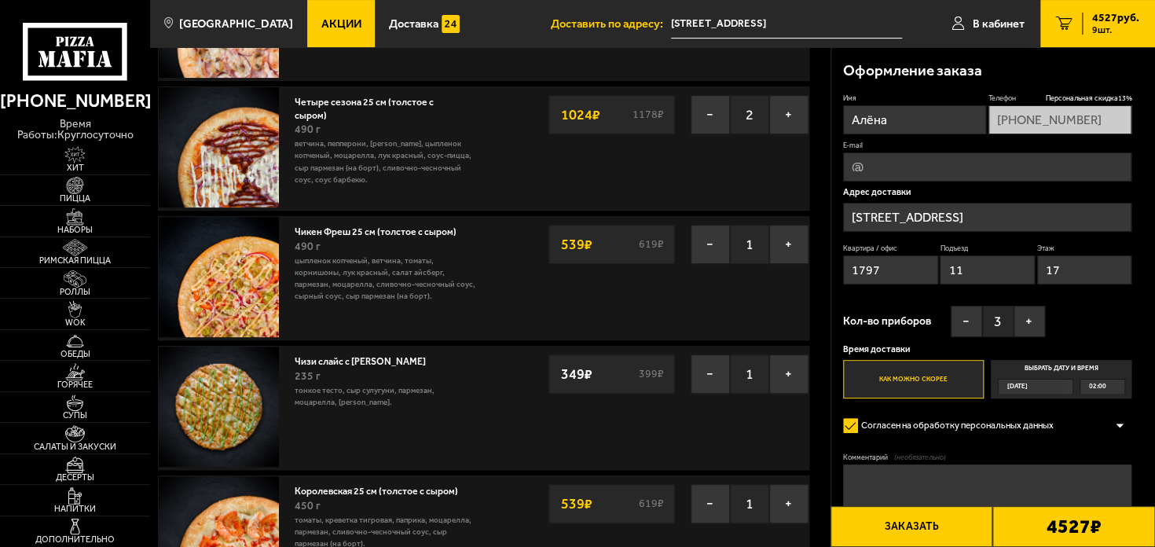
scroll to position [157, 0]
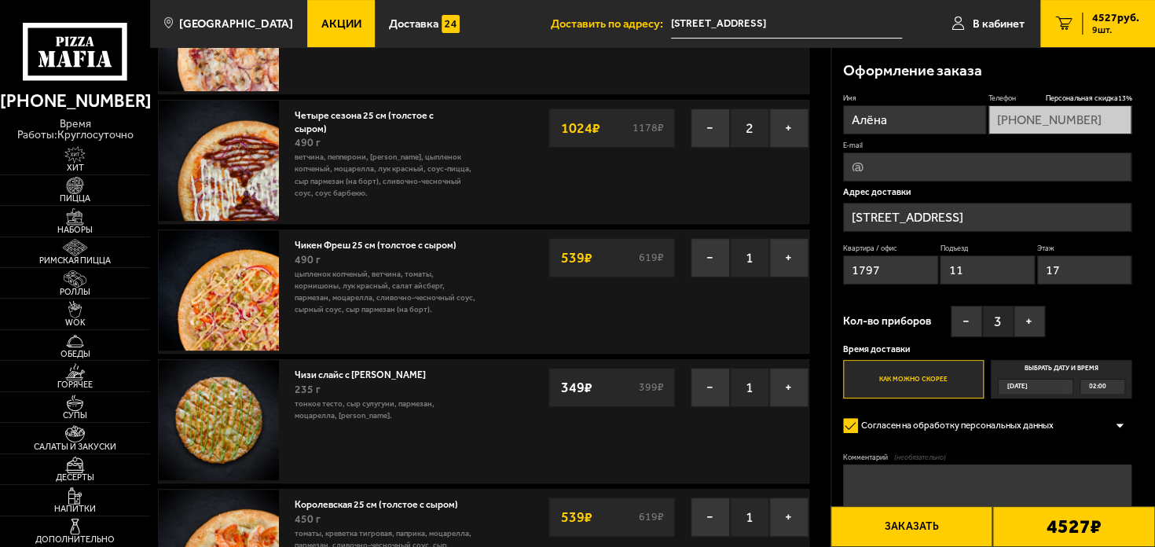
click at [931, 531] on button "Заказать" at bounding box center [912, 526] width 163 height 41
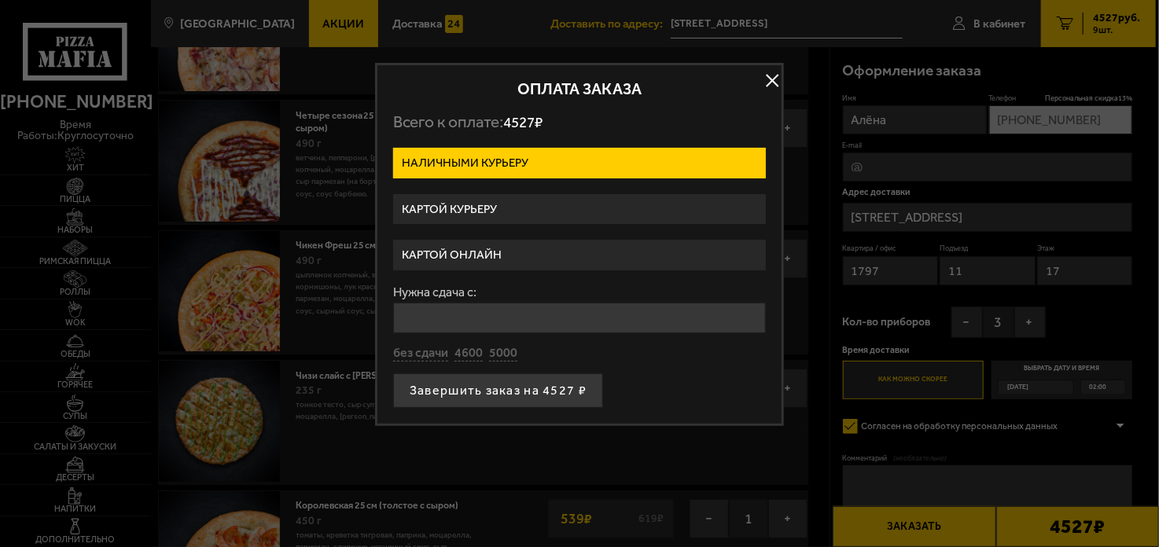
click at [770, 79] on button "button" at bounding box center [772, 80] width 24 height 24
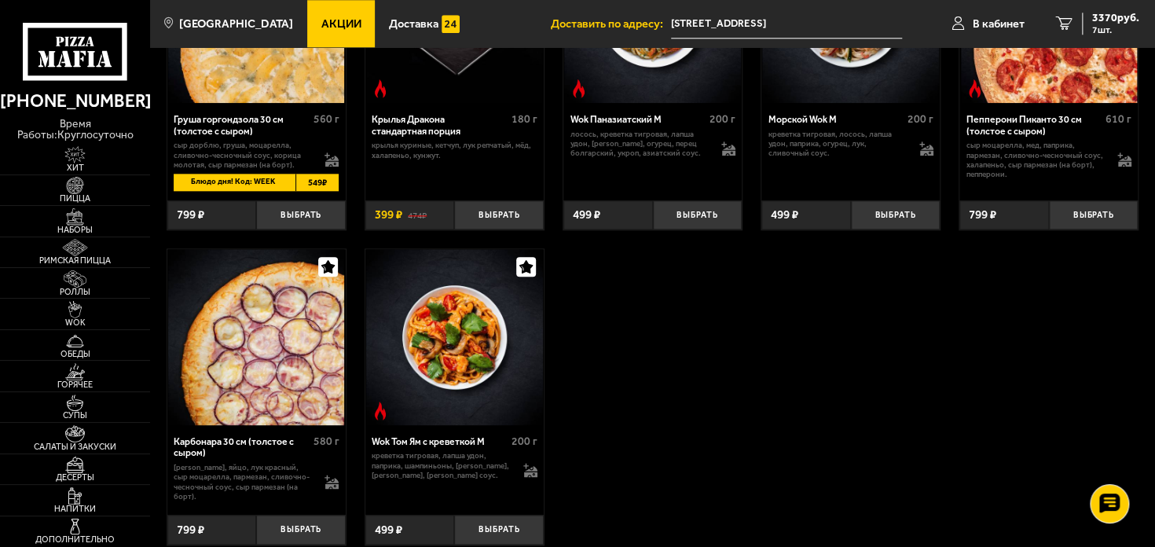
scroll to position [865, 0]
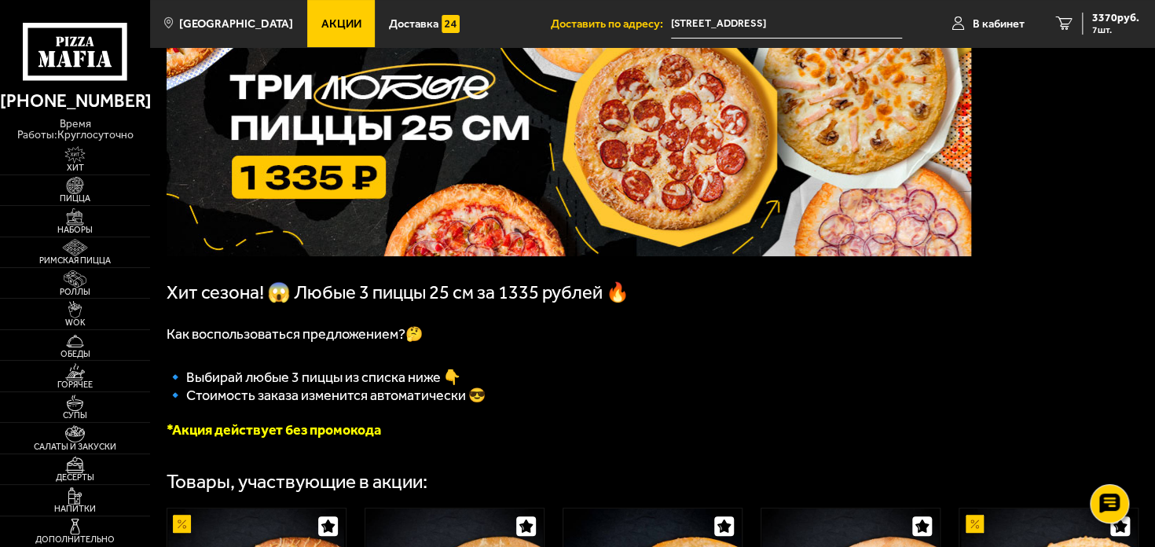
scroll to position [393, 0]
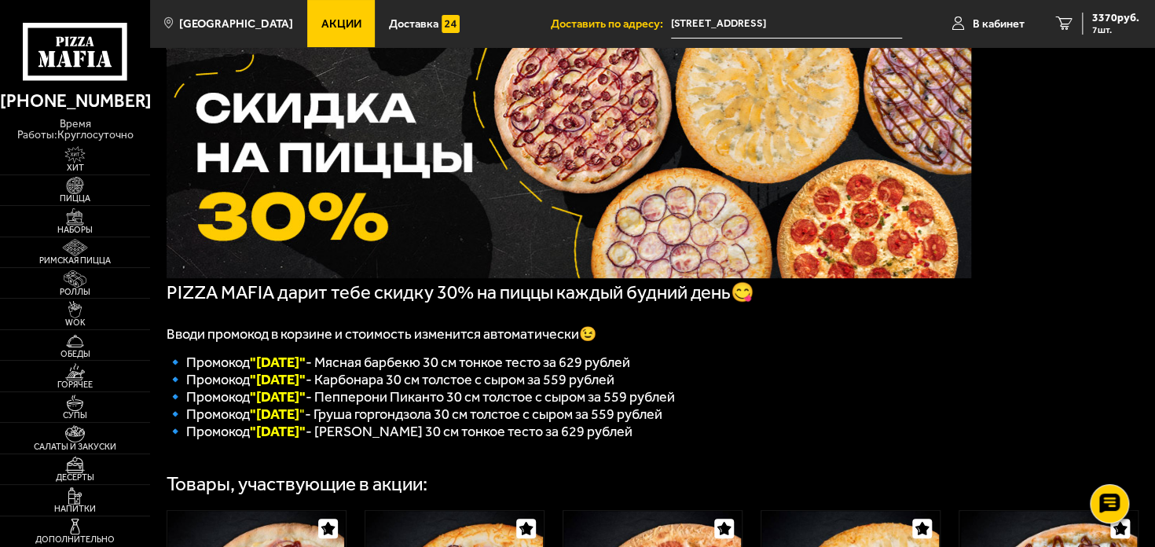
scroll to position [79, 0]
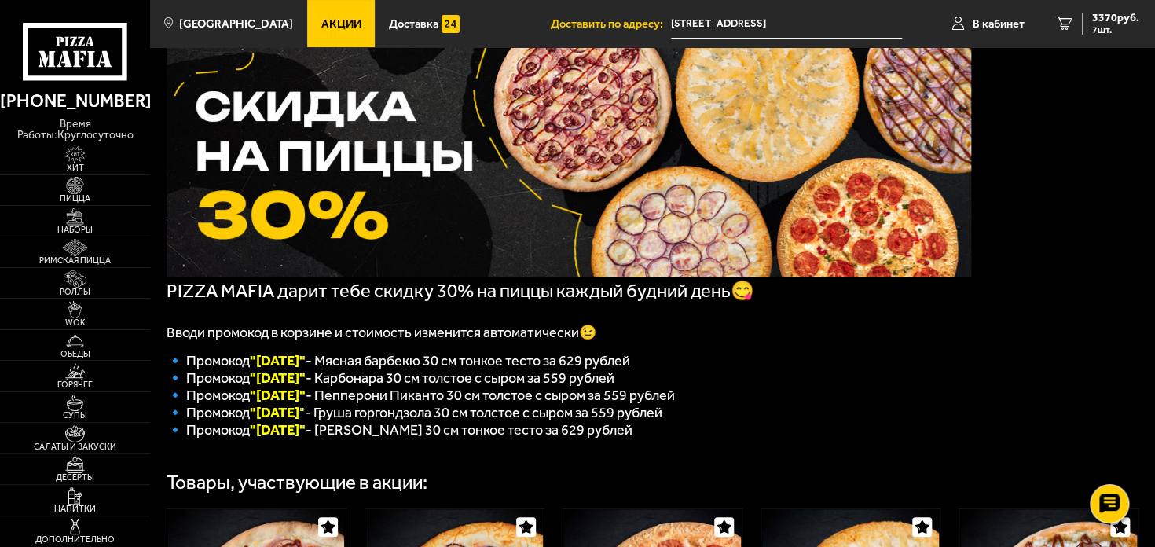
click at [843, 421] on p "🔹 Промокод "Четверг " - Груша горгондзола 30 см толстое с сыром за 559 рублей" at bounding box center [569, 412] width 805 height 17
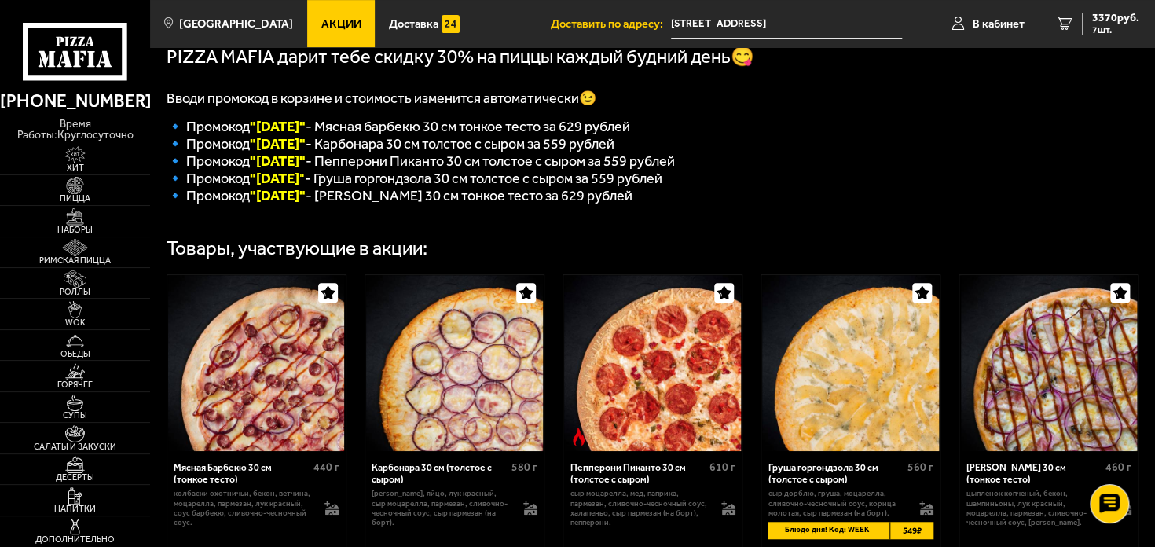
scroll to position [314, 0]
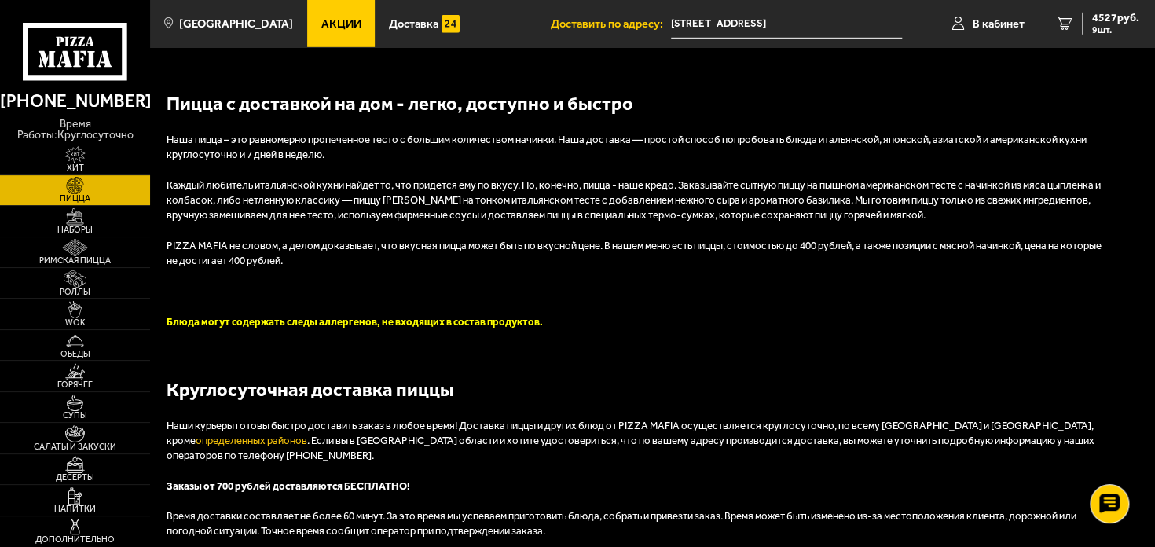
scroll to position [2437, 0]
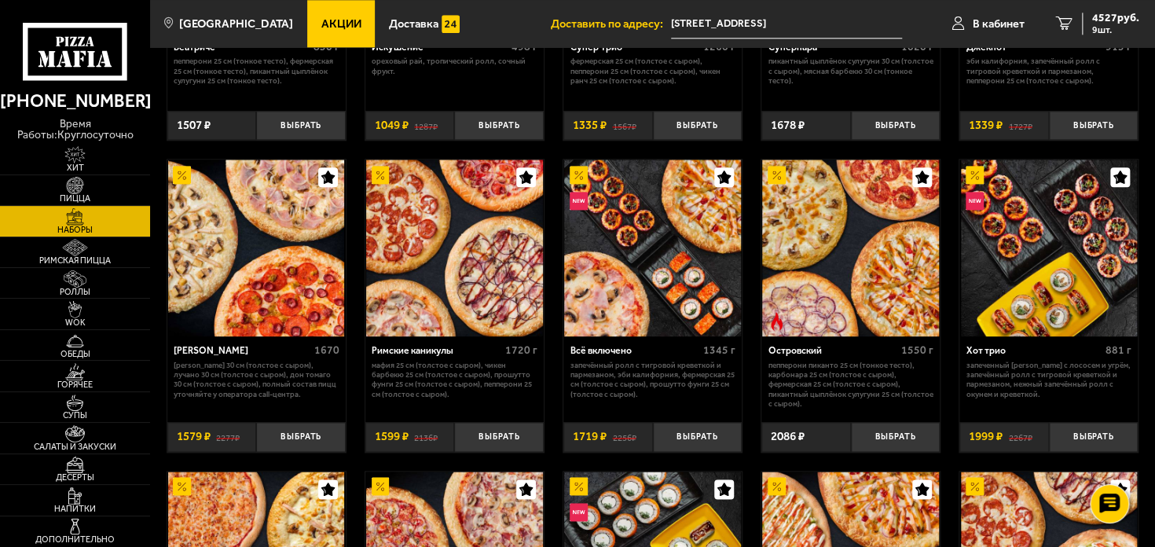
scroll to position [884, 0]
